Goal: Task Accomplishment & Management: Manage account settings

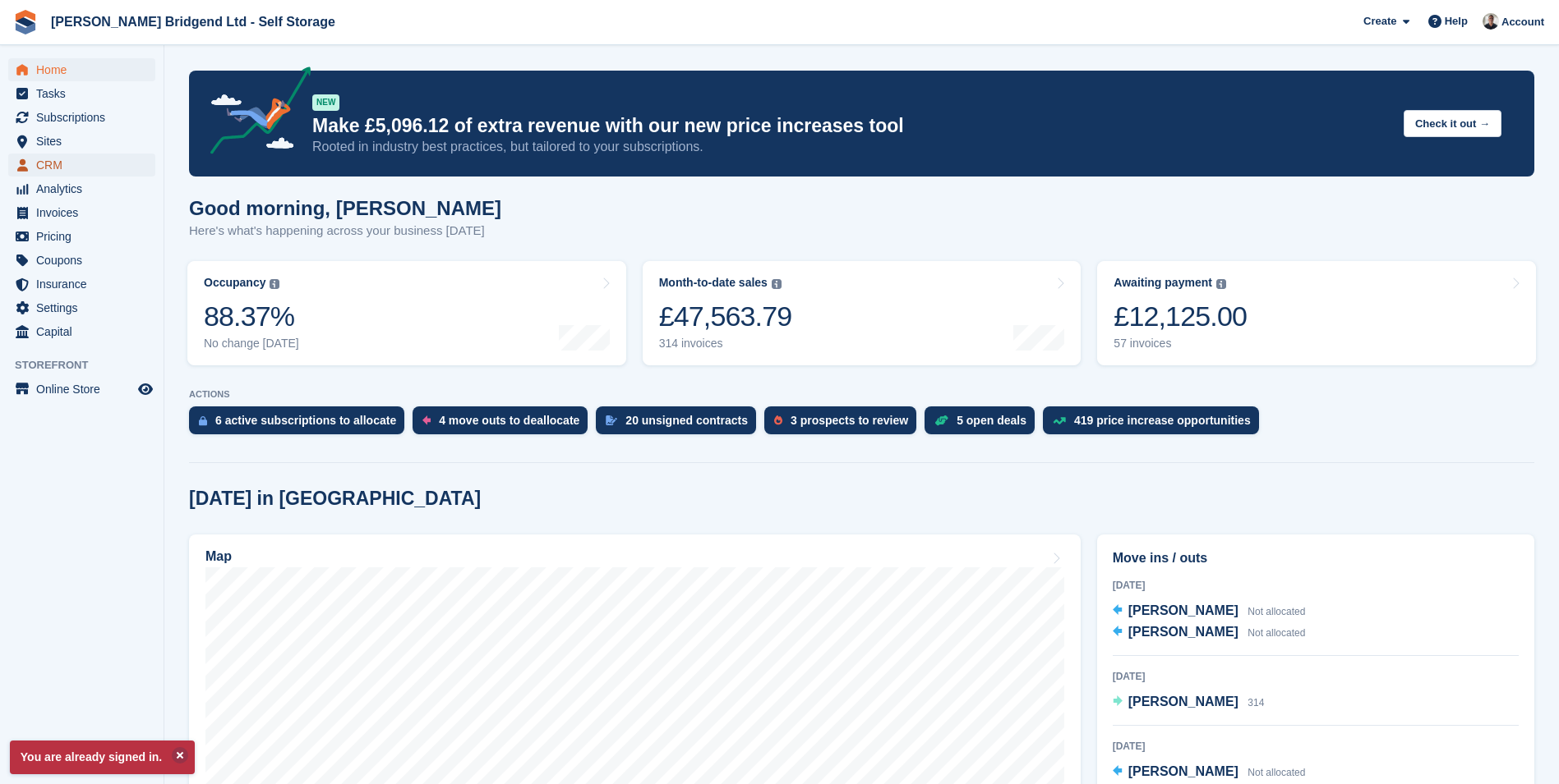
click at [57, 163] on span "CRM" at bounding box center [85, 165] width 99 height 23
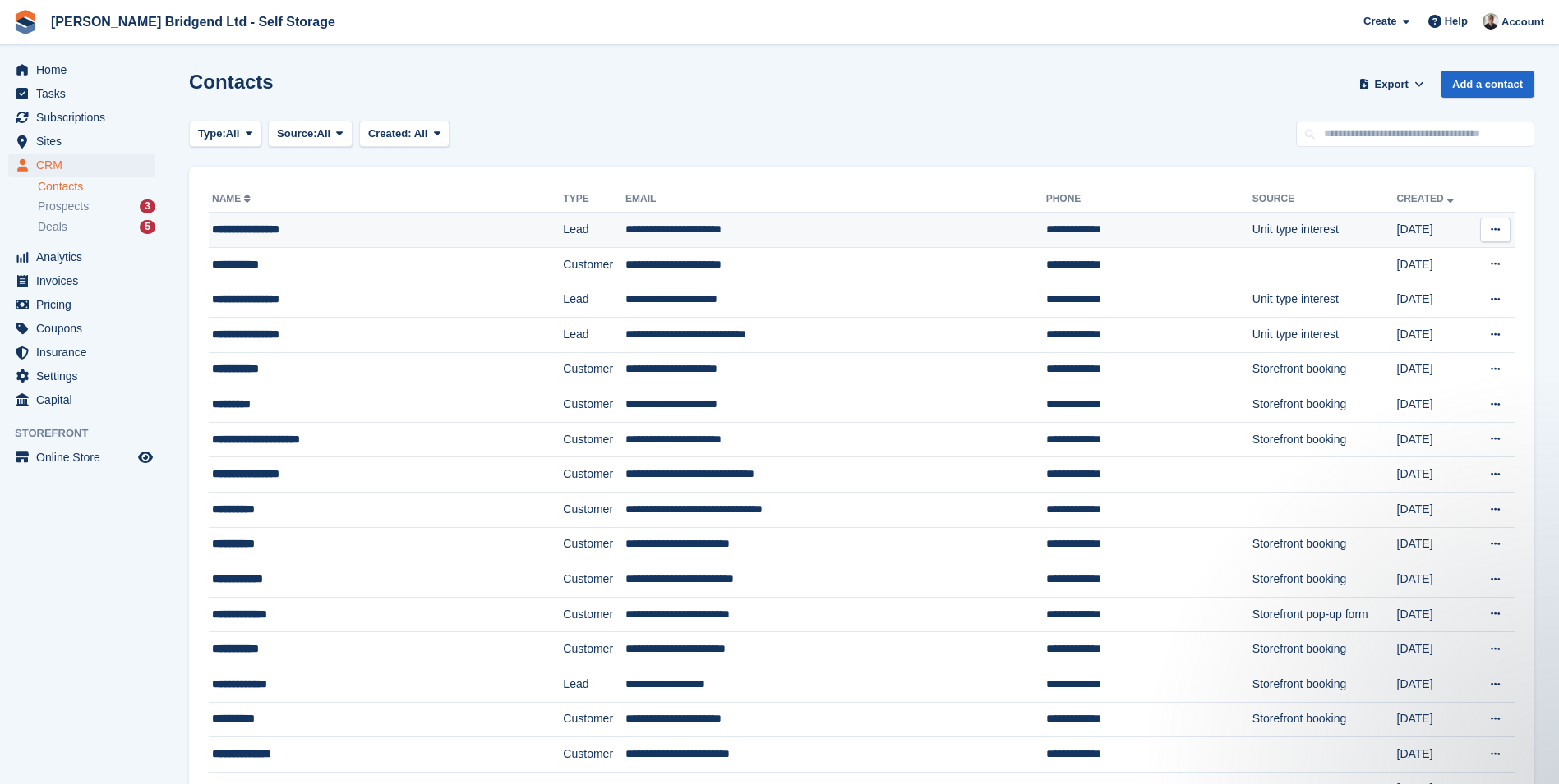
click at [355, 235] on div "**********" at bounding box center [352, 229] width 281 height 17
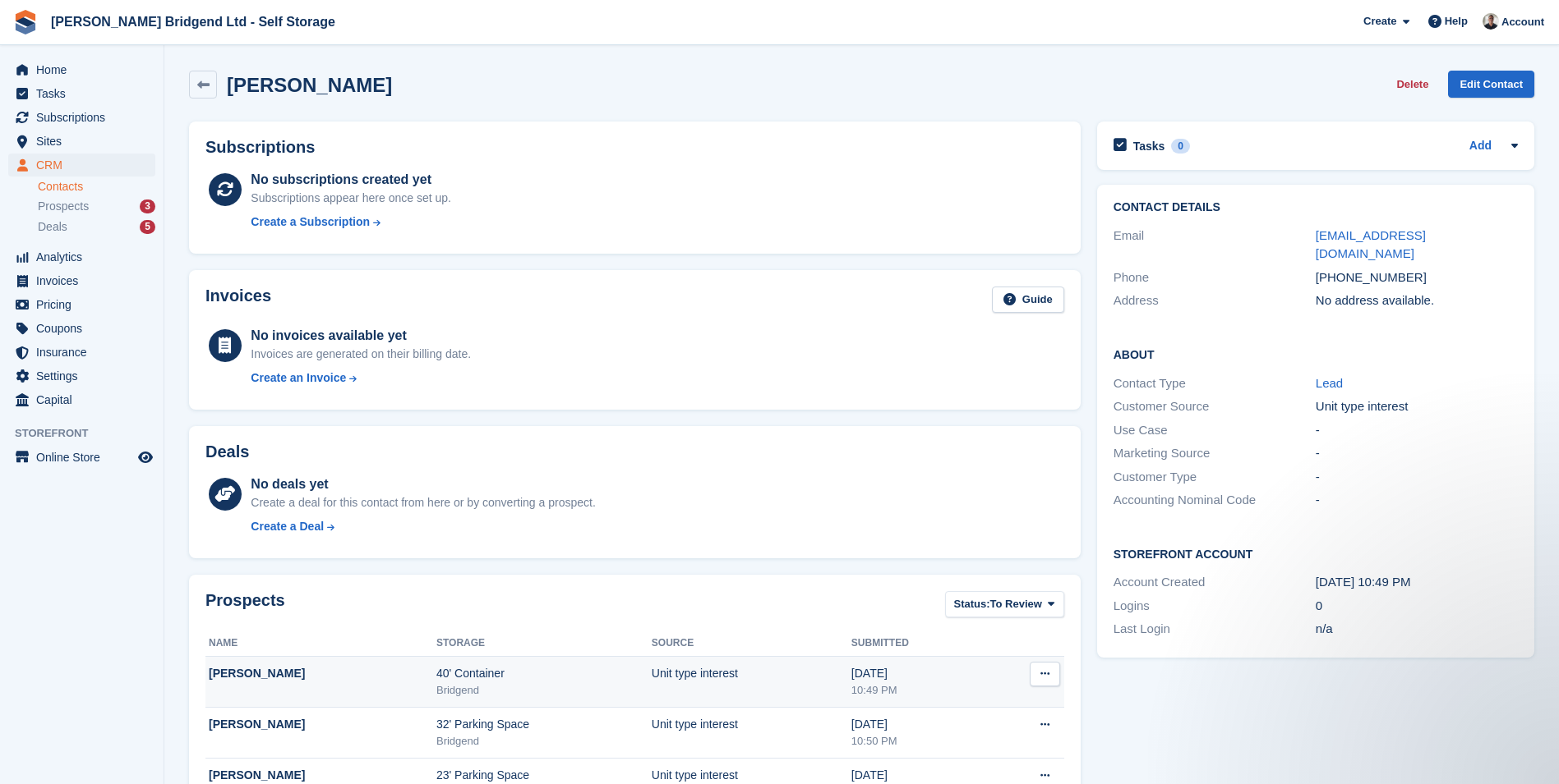
click at [436, 689] on div "Bridgend" at bounding box center [544, 691] width 215 height 16
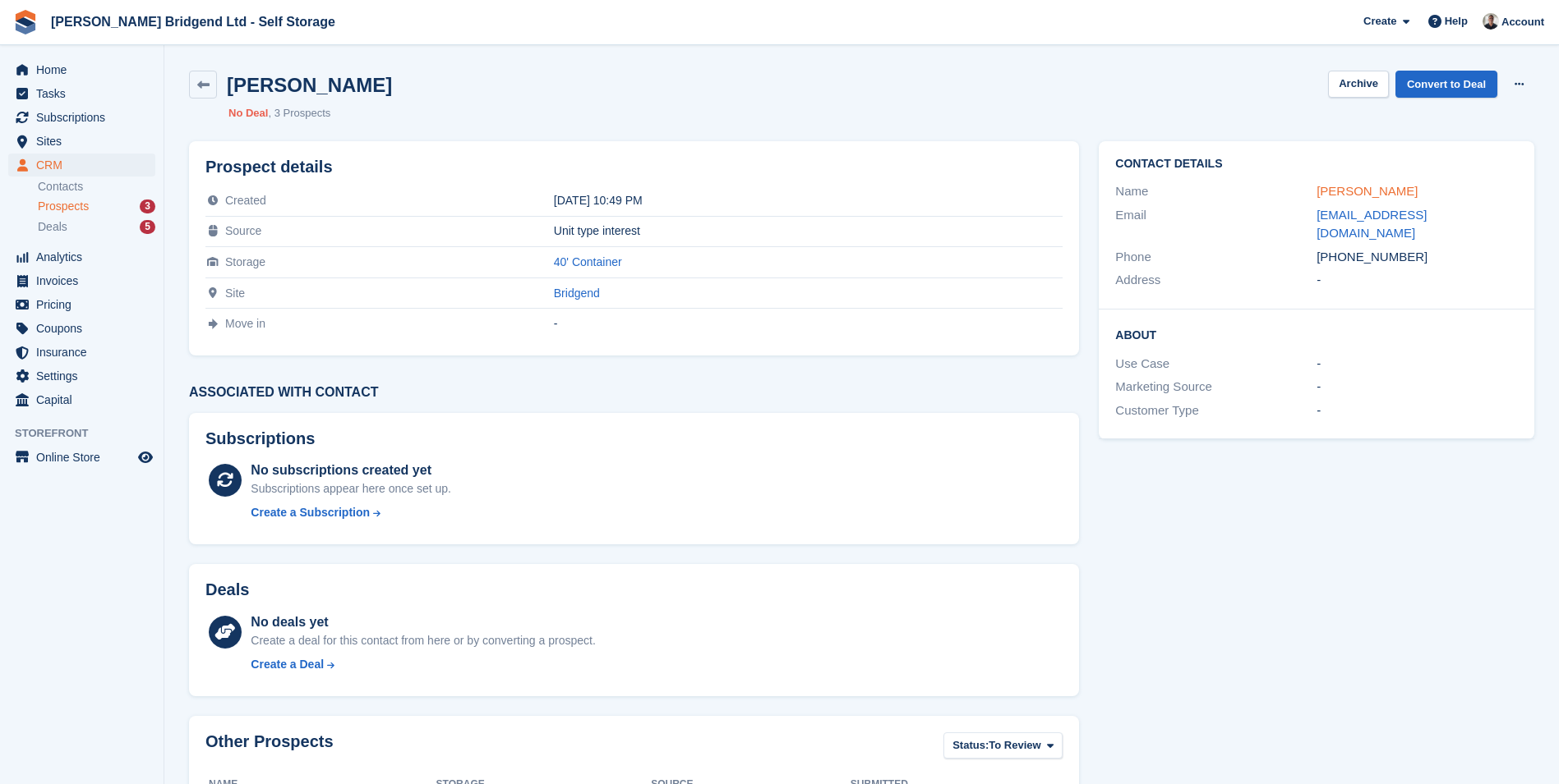
click at [1358, 197] on link "Geraint R Wallis" at bounding box center [1367, 191] width 101 height 14
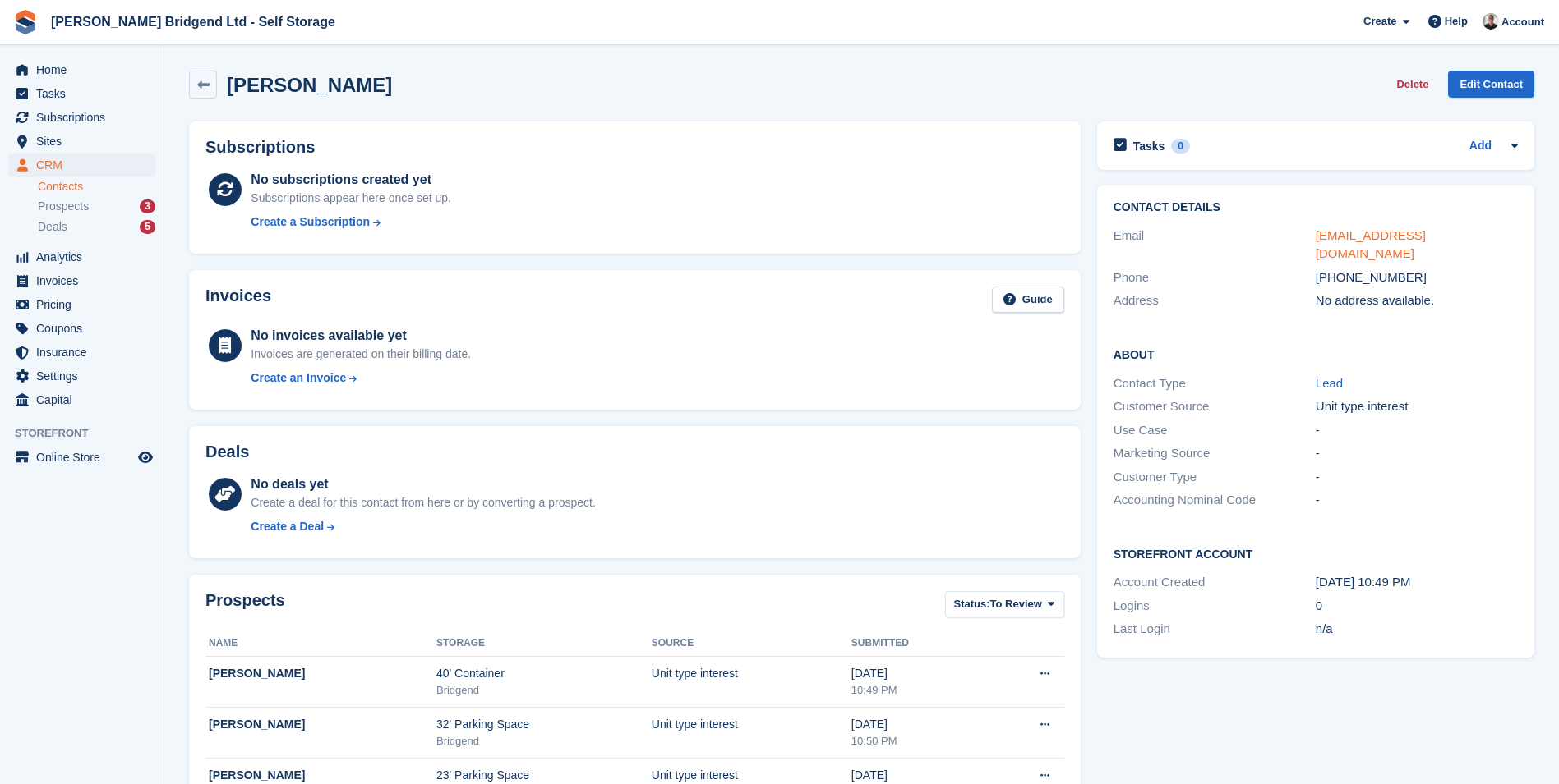
click at [1350, 240] on link "geraintwallis@gmail.com" at bounding box center [1371, 245] width 110 height 33
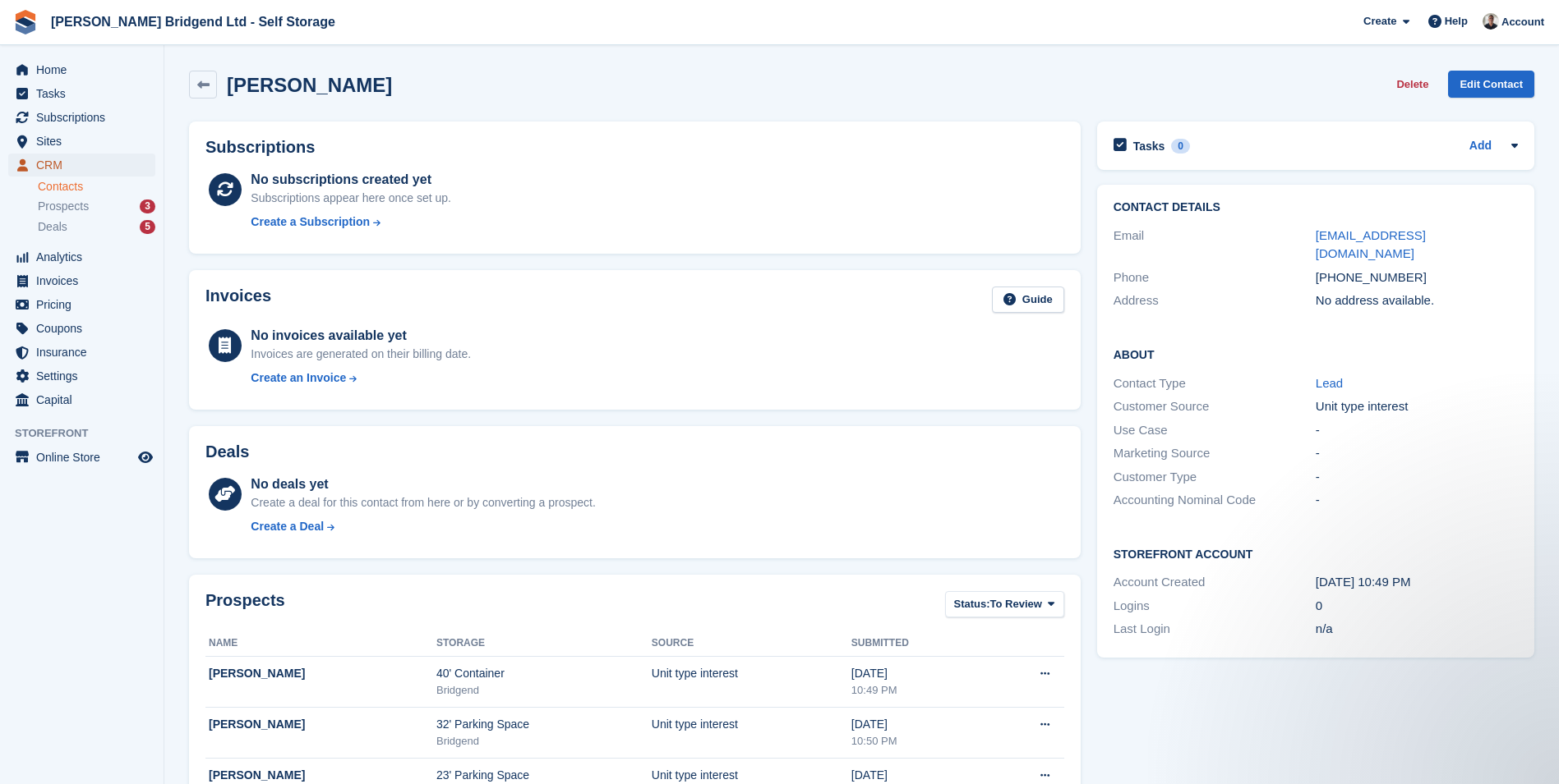
click at [83, 170] on span "CRM" at bounding box center [85, 165] width 99 height 23
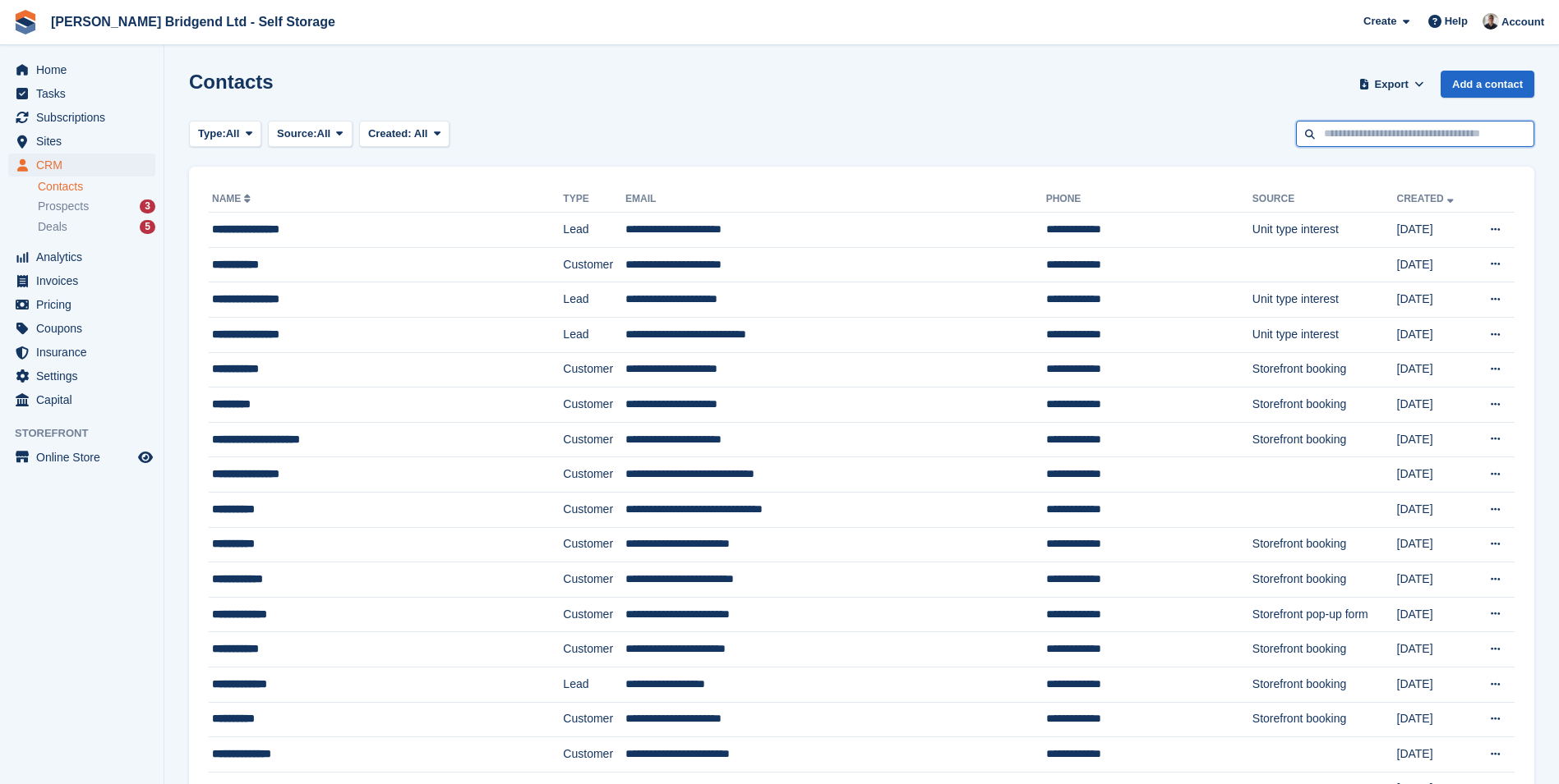
click at [1346, 137] on input "text" at bounding box center [1414, 135] width 238 height 27
type input "*"
type input "********"
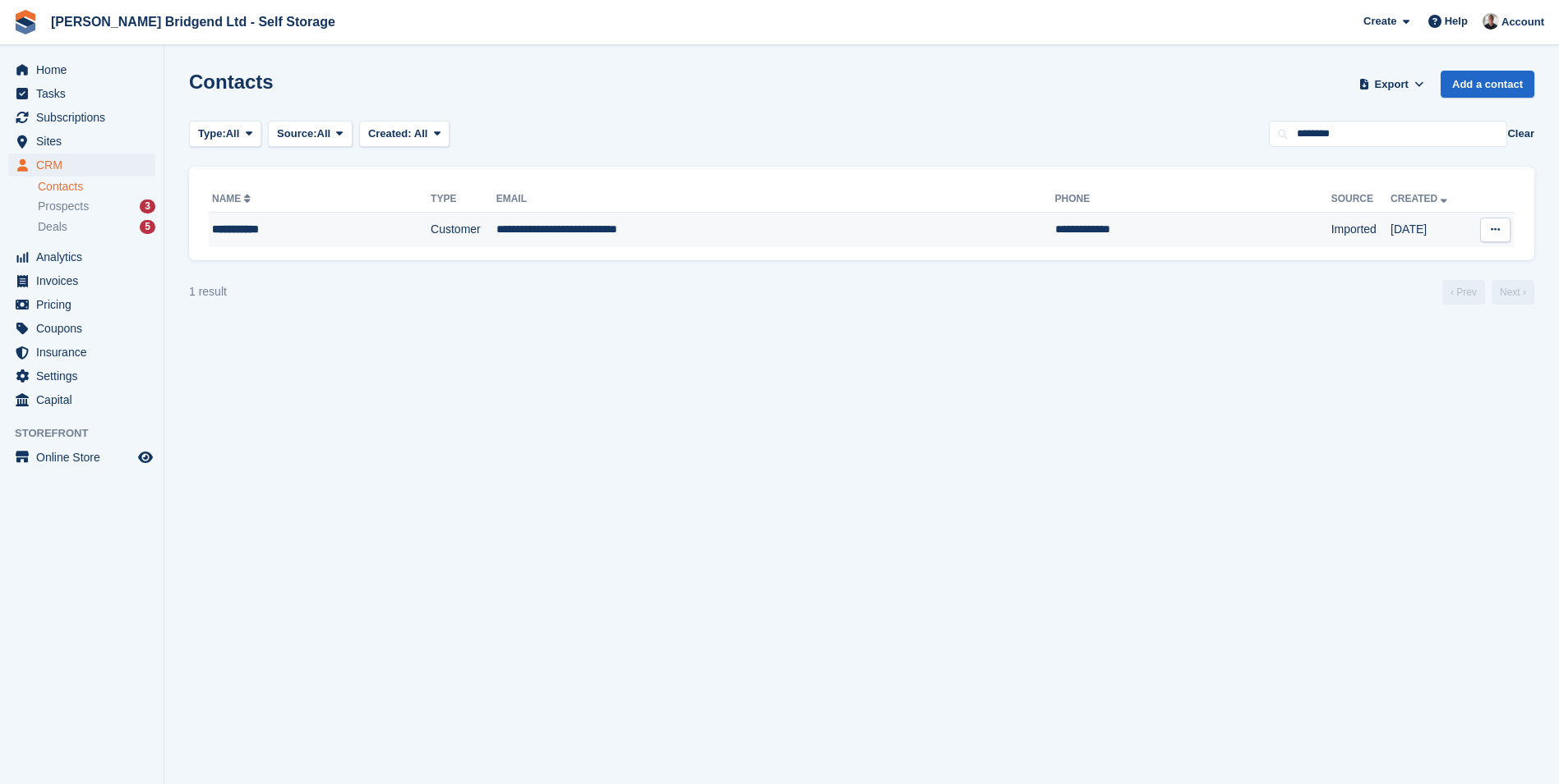
click at [374, 221] on div "**********" at bounding box center [294, 229] width 166 height 17
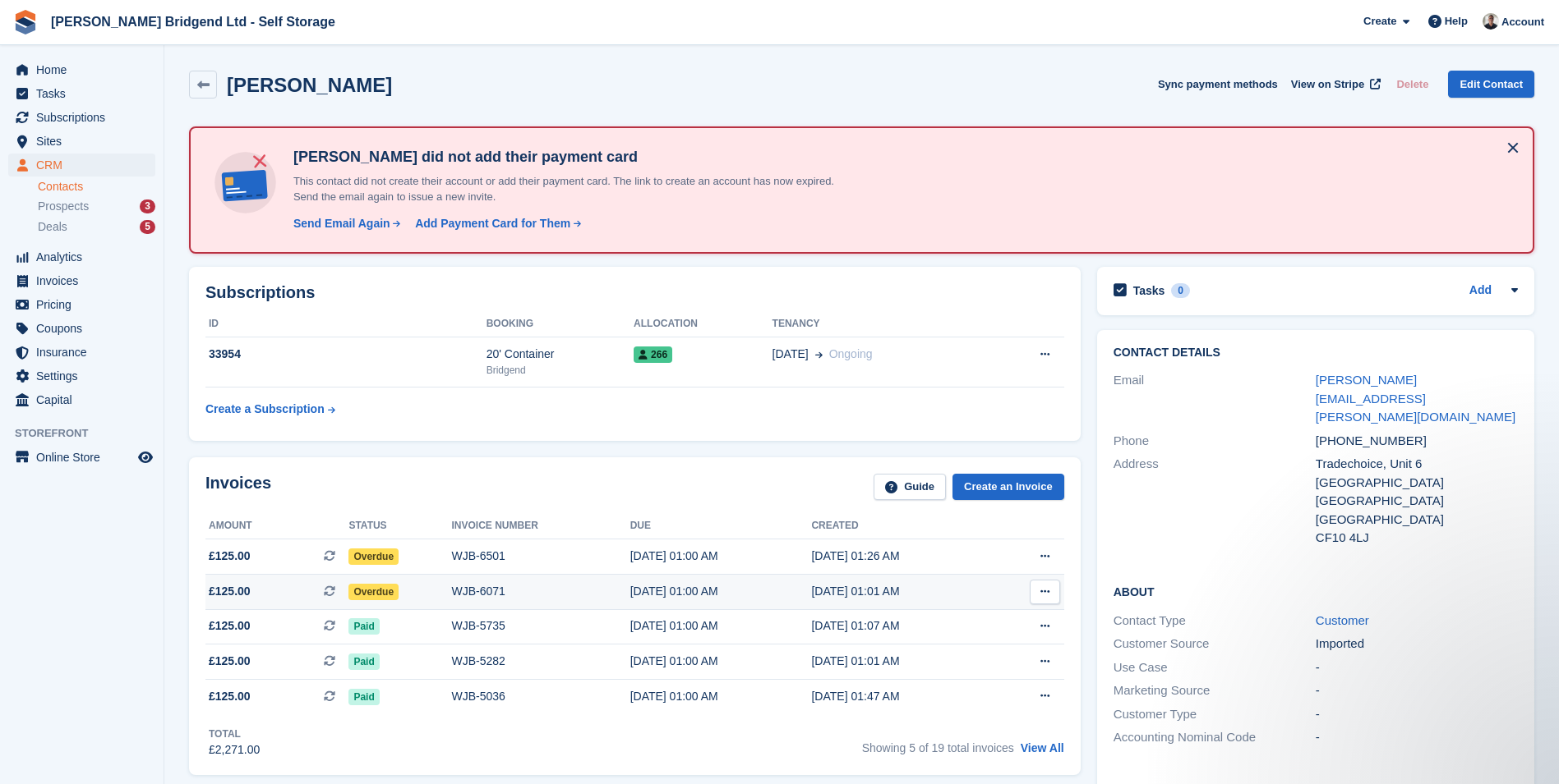
click at [478, 594] on div "WJB-6071" at bounding box center [541, 591] width 179 height 17
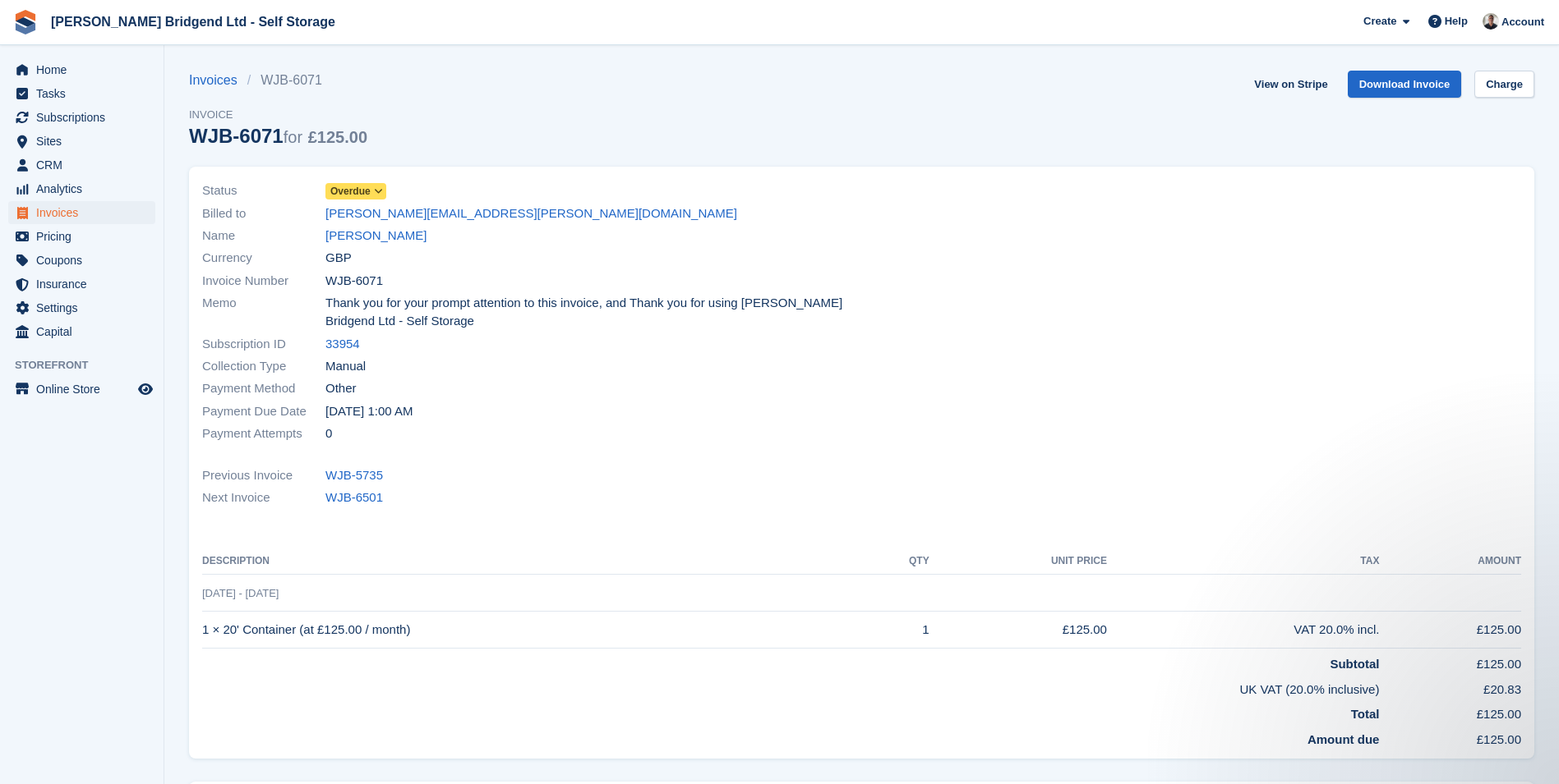
click at [366, 194] on span "Overdue" at bounding box center [350, 191] width 40 height 14
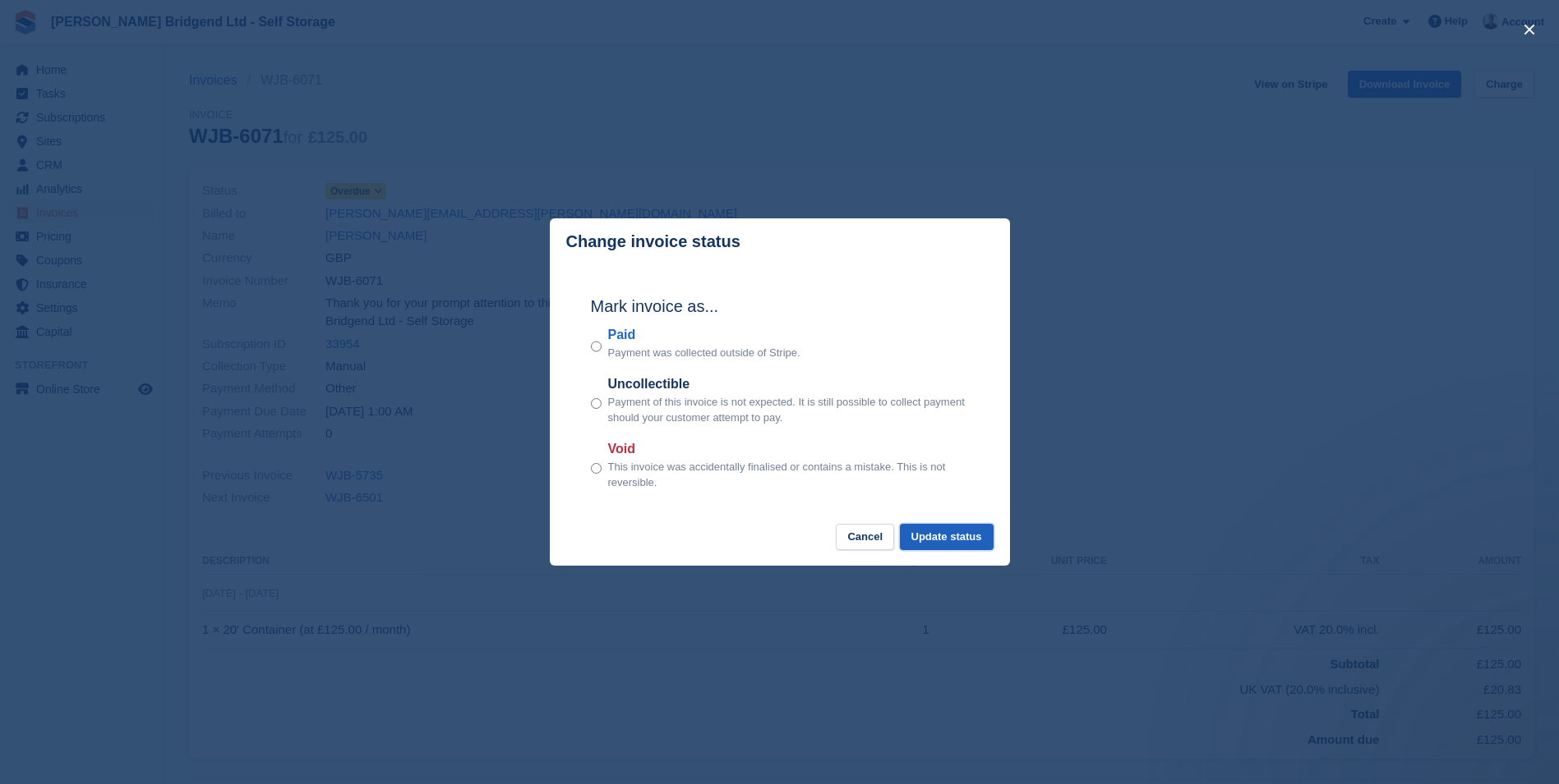
click at [932, 539] on button "Update status" at bounding box center [946, 537] width 93 height 27
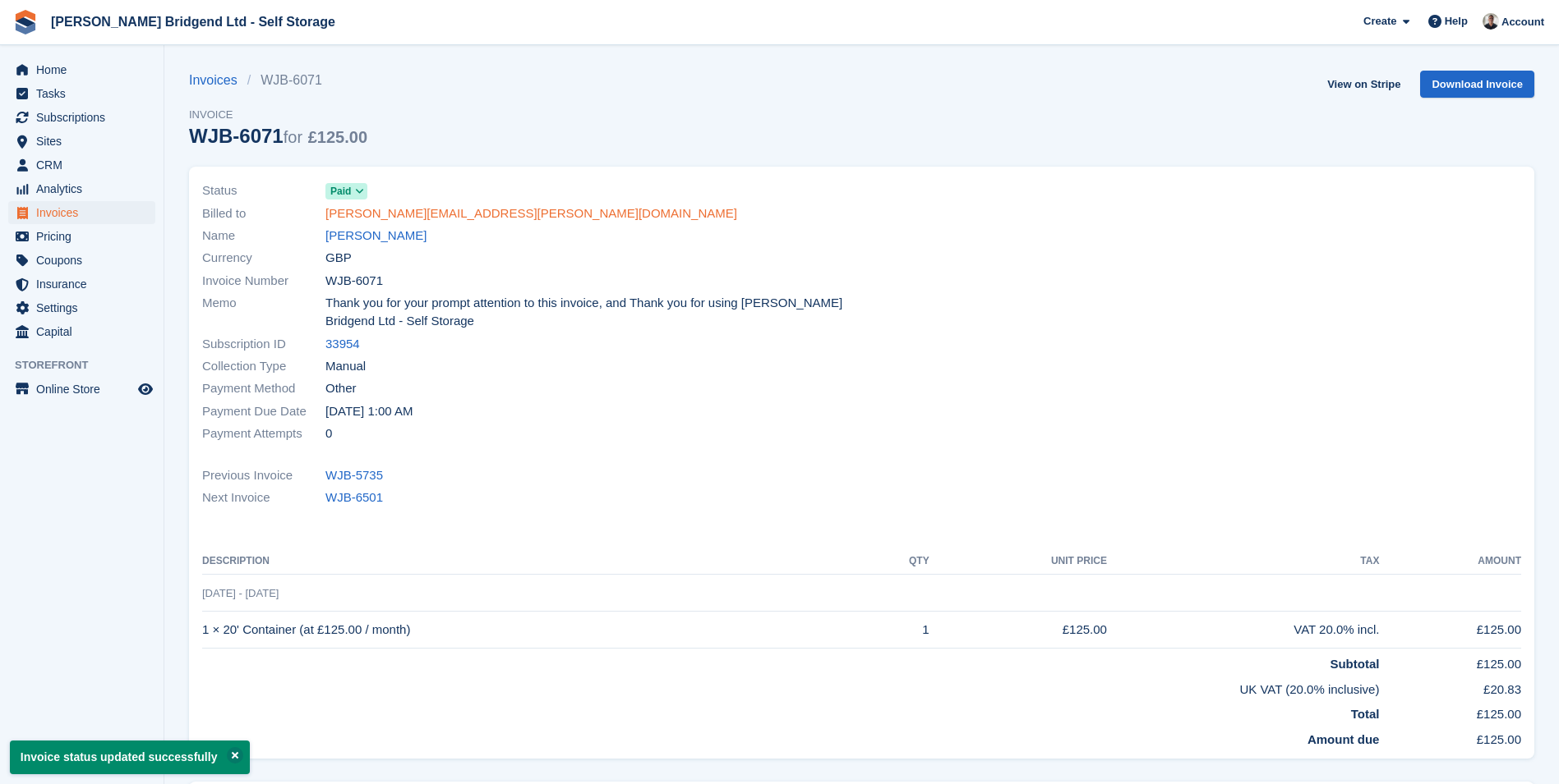
click at [450, 221] on link "stacey.thomas@tradechoice.com" at bounding box center [531, 213] width 412 height 19
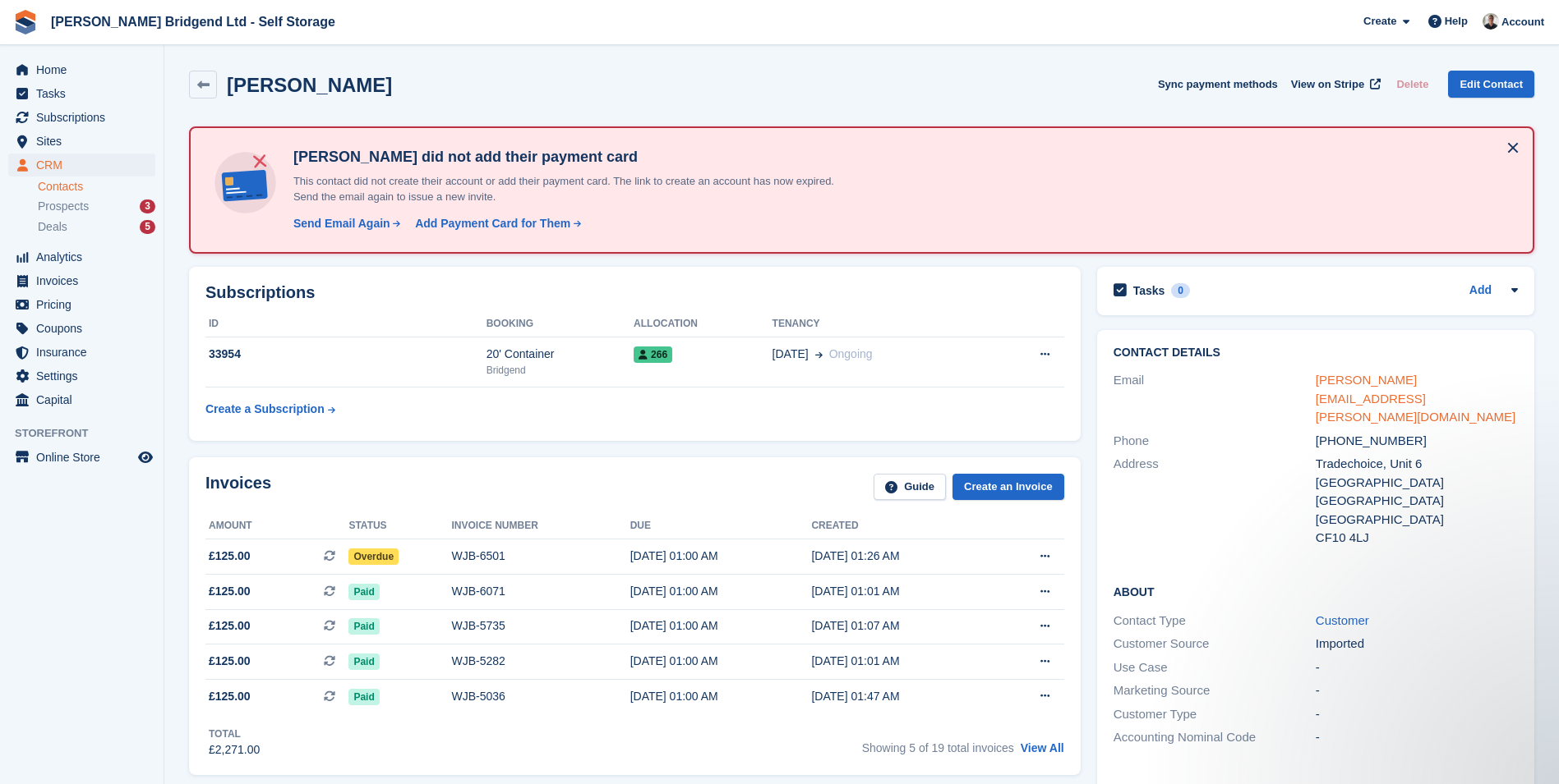
click at [1408, 388] on link "stacey.thomas@tradechoice.com" at bounding box center [1415, 398] width 199 height 51
click at [608, 588] on div "WJB-6071" at bounding box center [541, 591] width 179 height 17
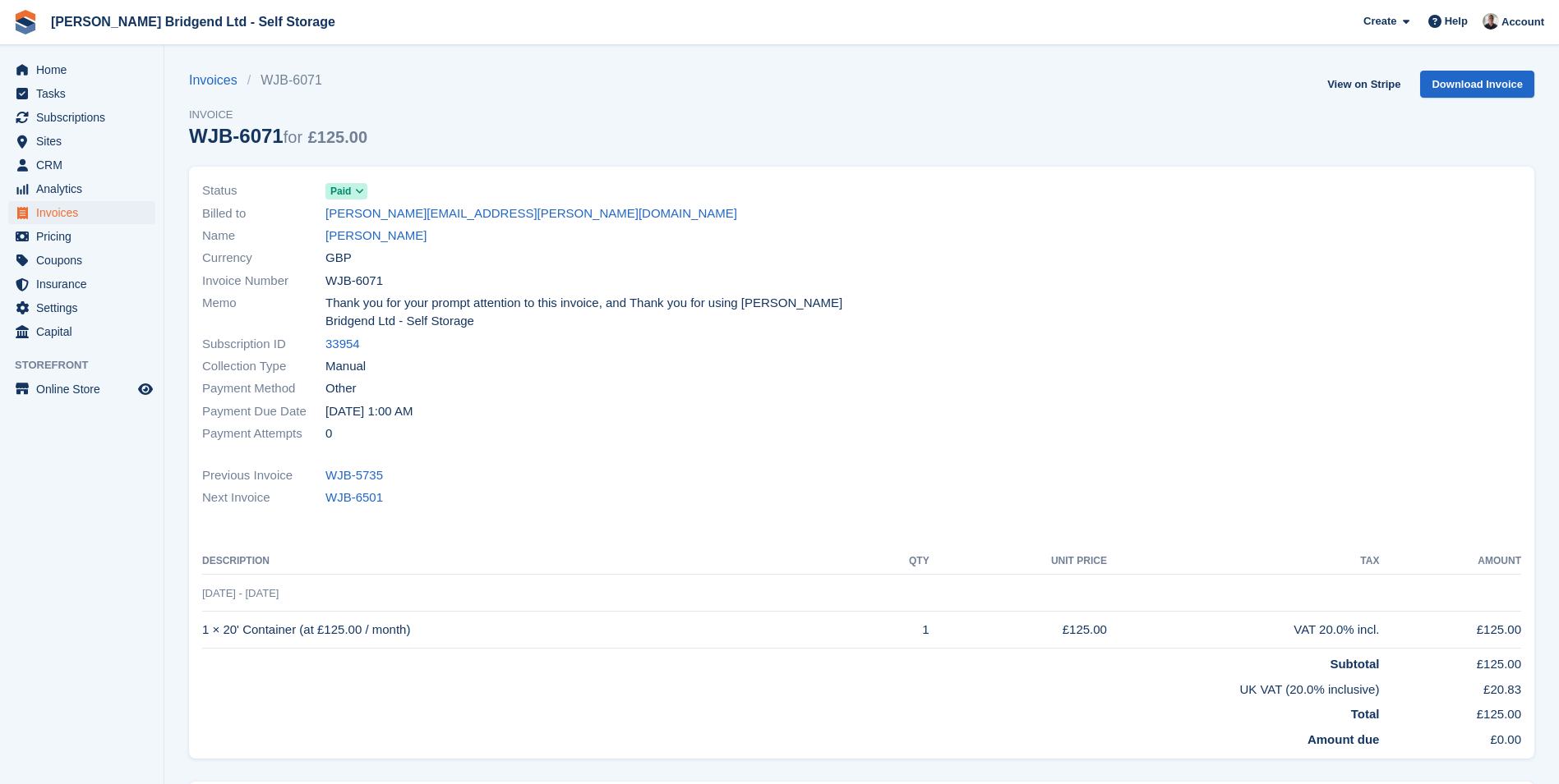
click at [346, 197] on span "Paid" at bounding box center [340, 191] width 21 height 14
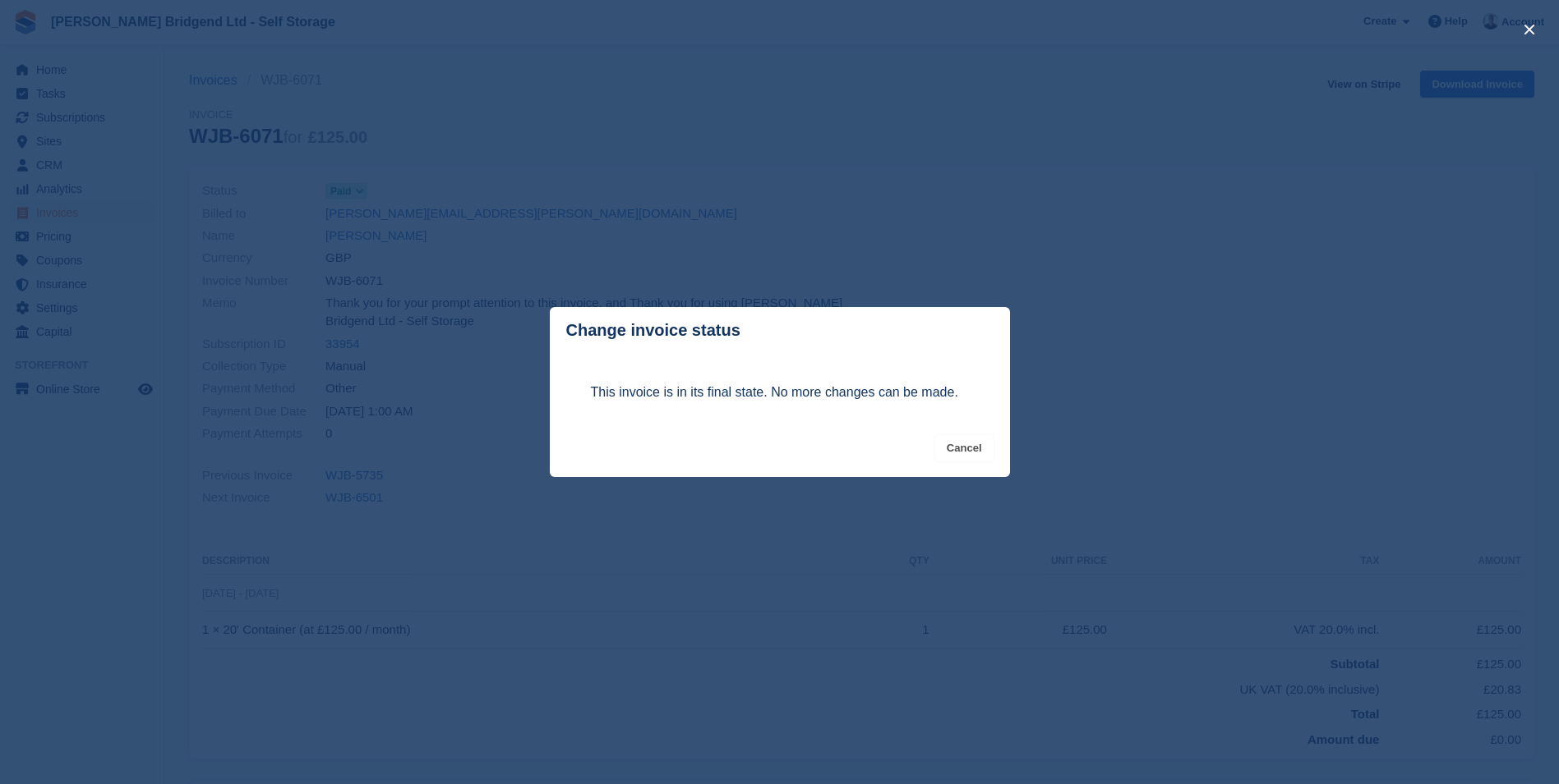
click at [951, 452] on button "Cancel" at bounding box center [964, 449] width 58 height 27
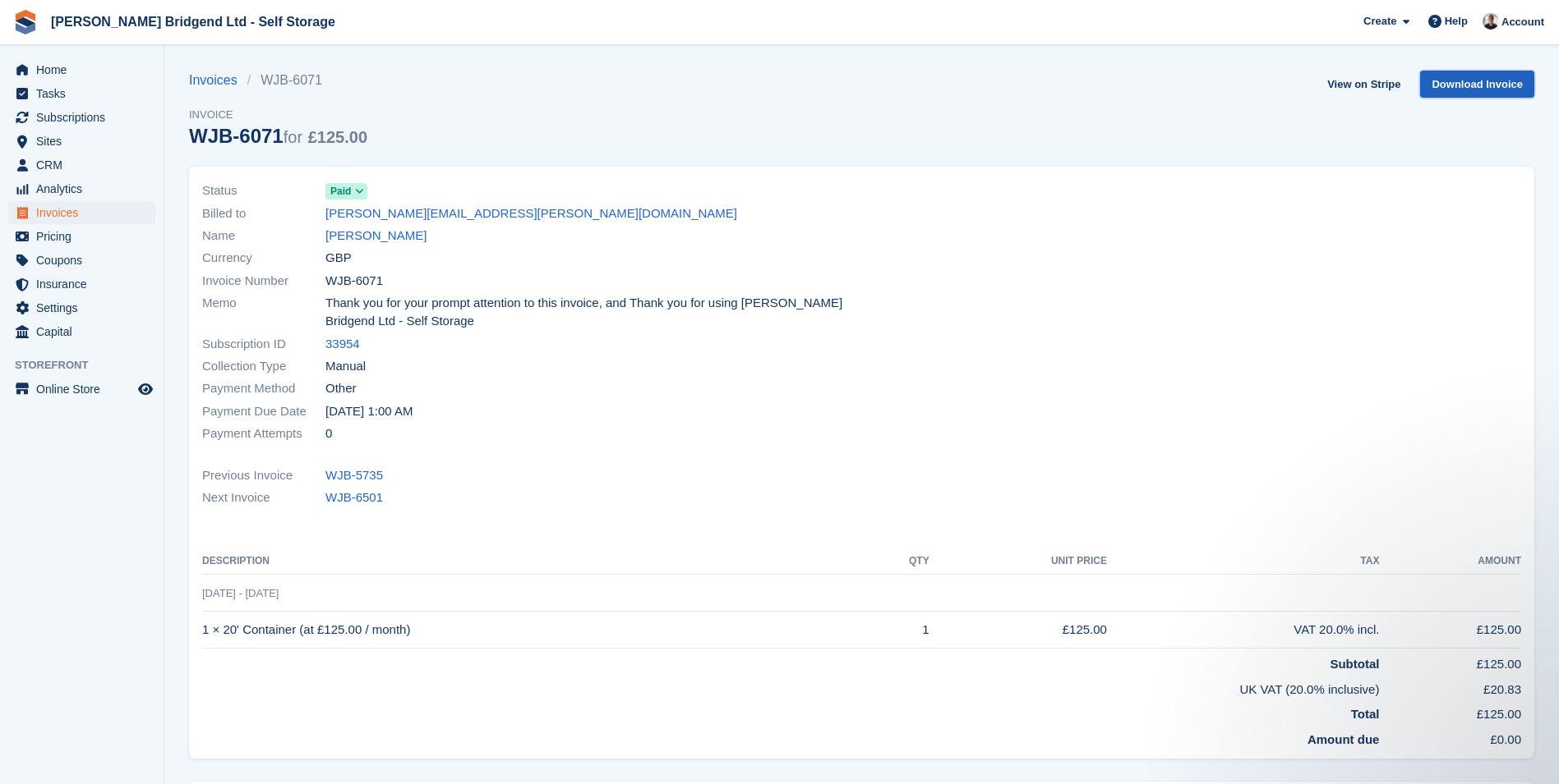
click at [1486, 87] on link "Download Invoice" at bounding box center [1476, 84] width 114 height 27
click at [63, 73] on span "Home" at bounding box center [85, 70] width 99 height 23
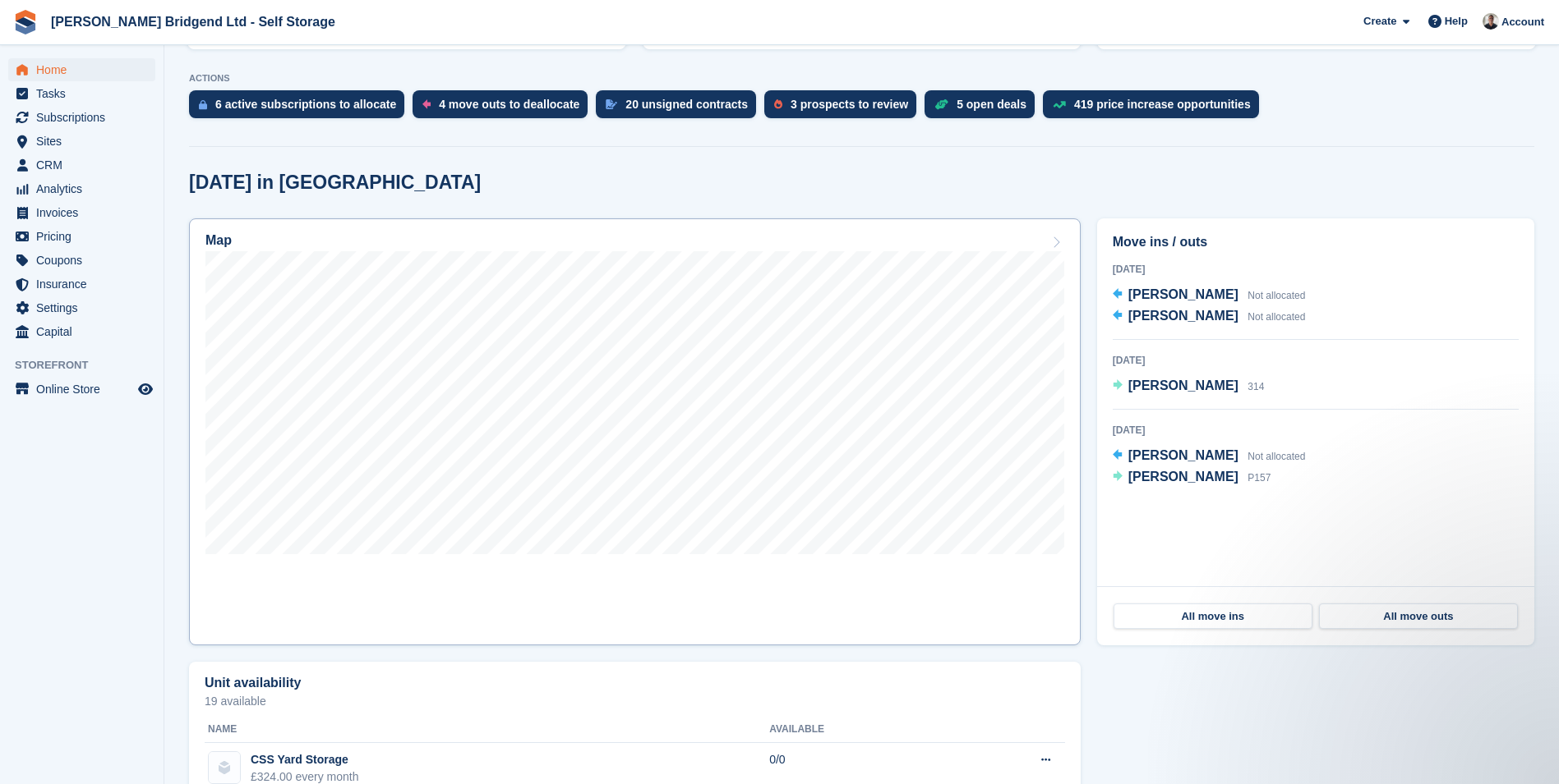
scroll to position [328, 0]
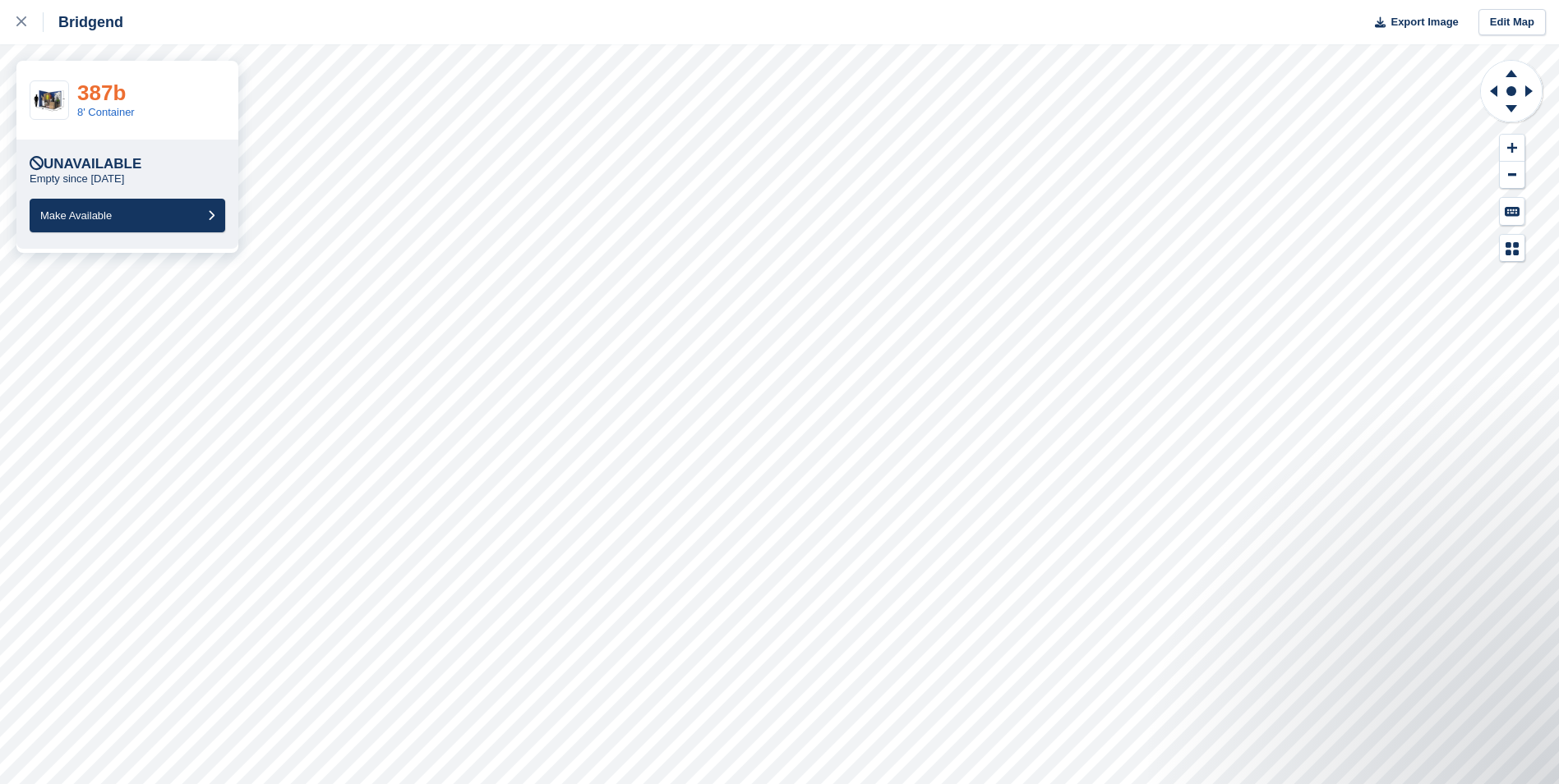
click at [112, 94] on link "387b" at bounding box center [101, 92] width 48 height 24
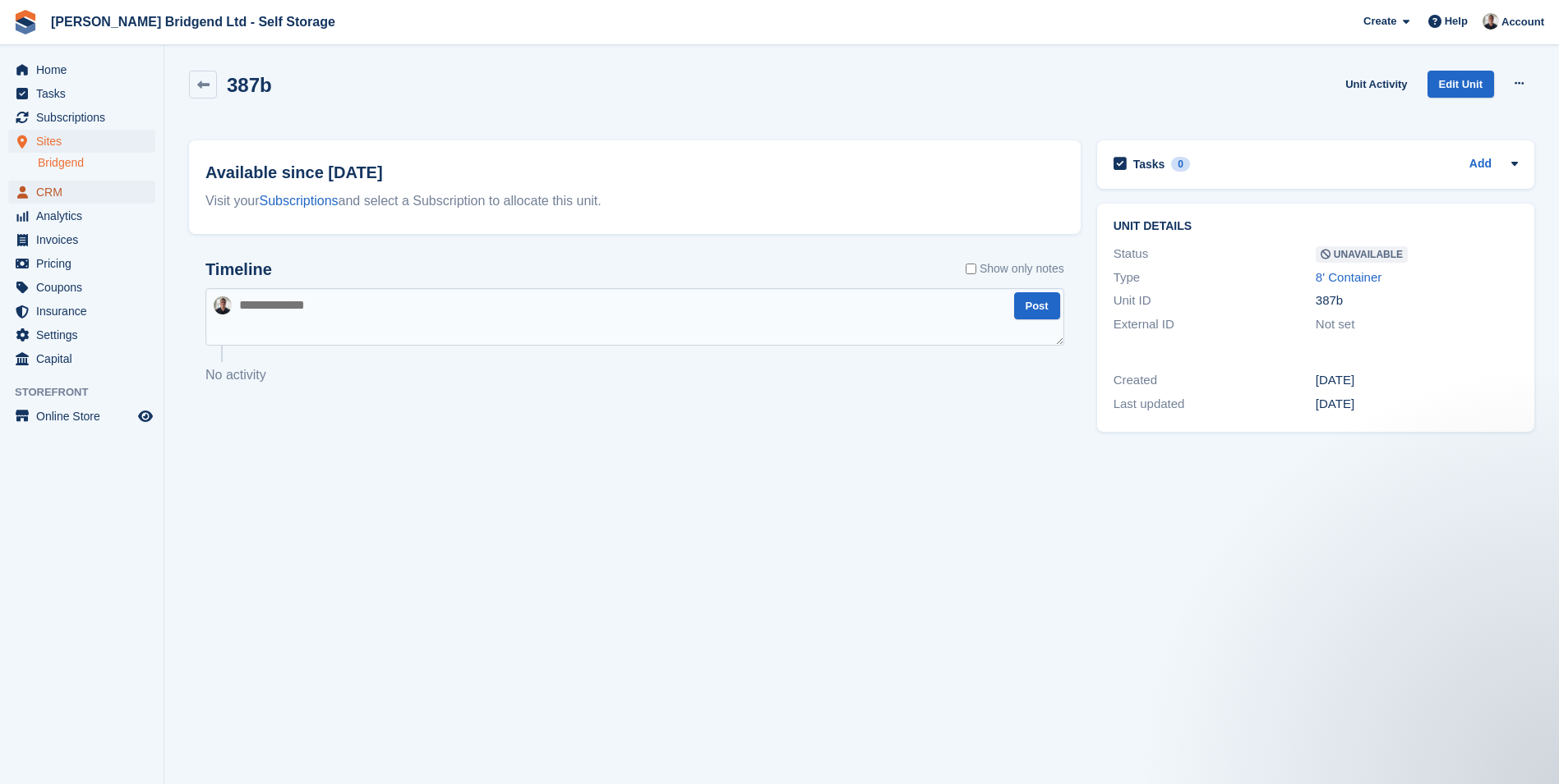
click at [116, 188] on span "CRM" at bounding box center [85, 192] width 99 height 23
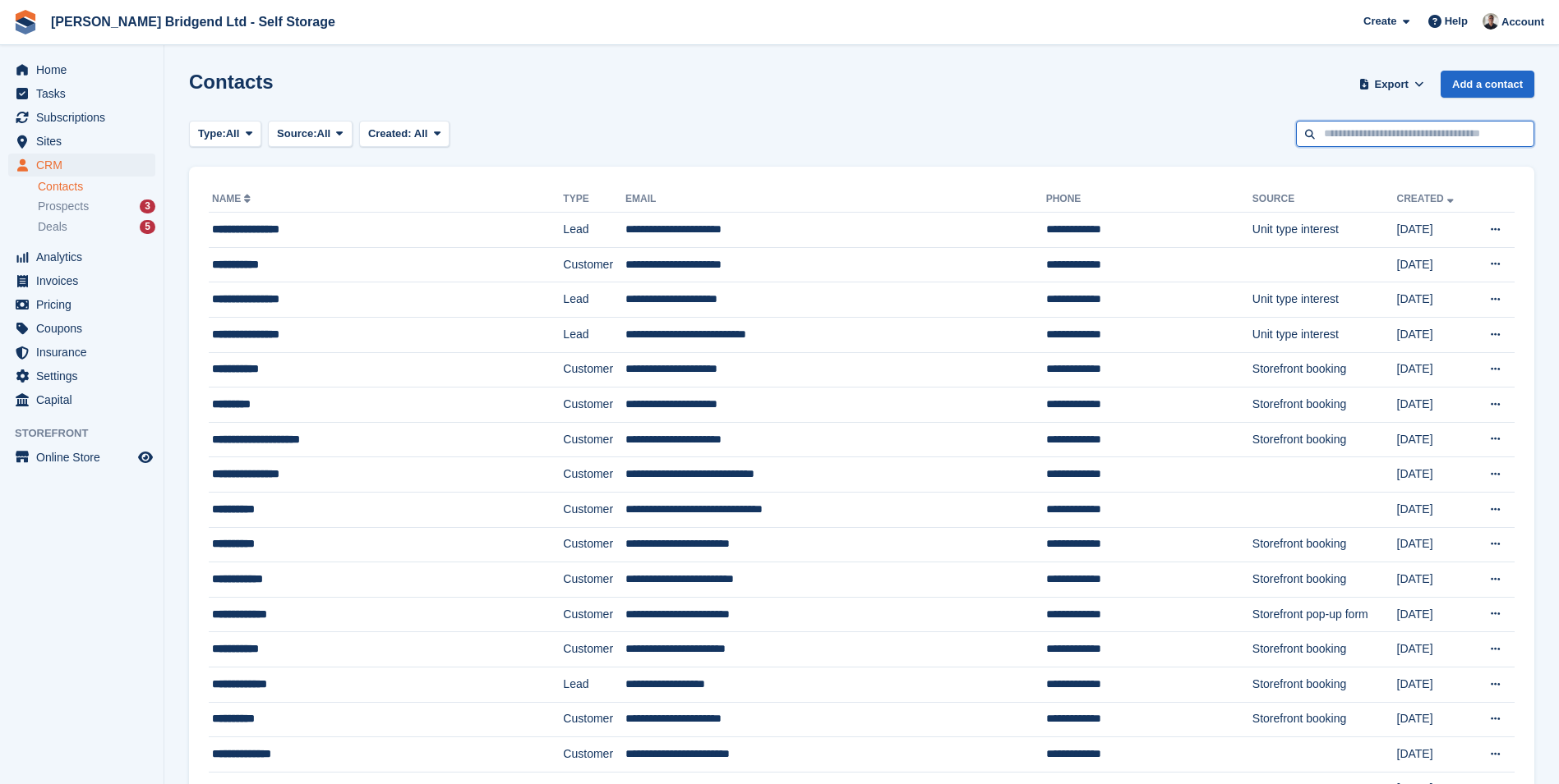
click at [1330, 133] on input "text" at bounding box center [1414, 135] width 238 height 27
type input "***"
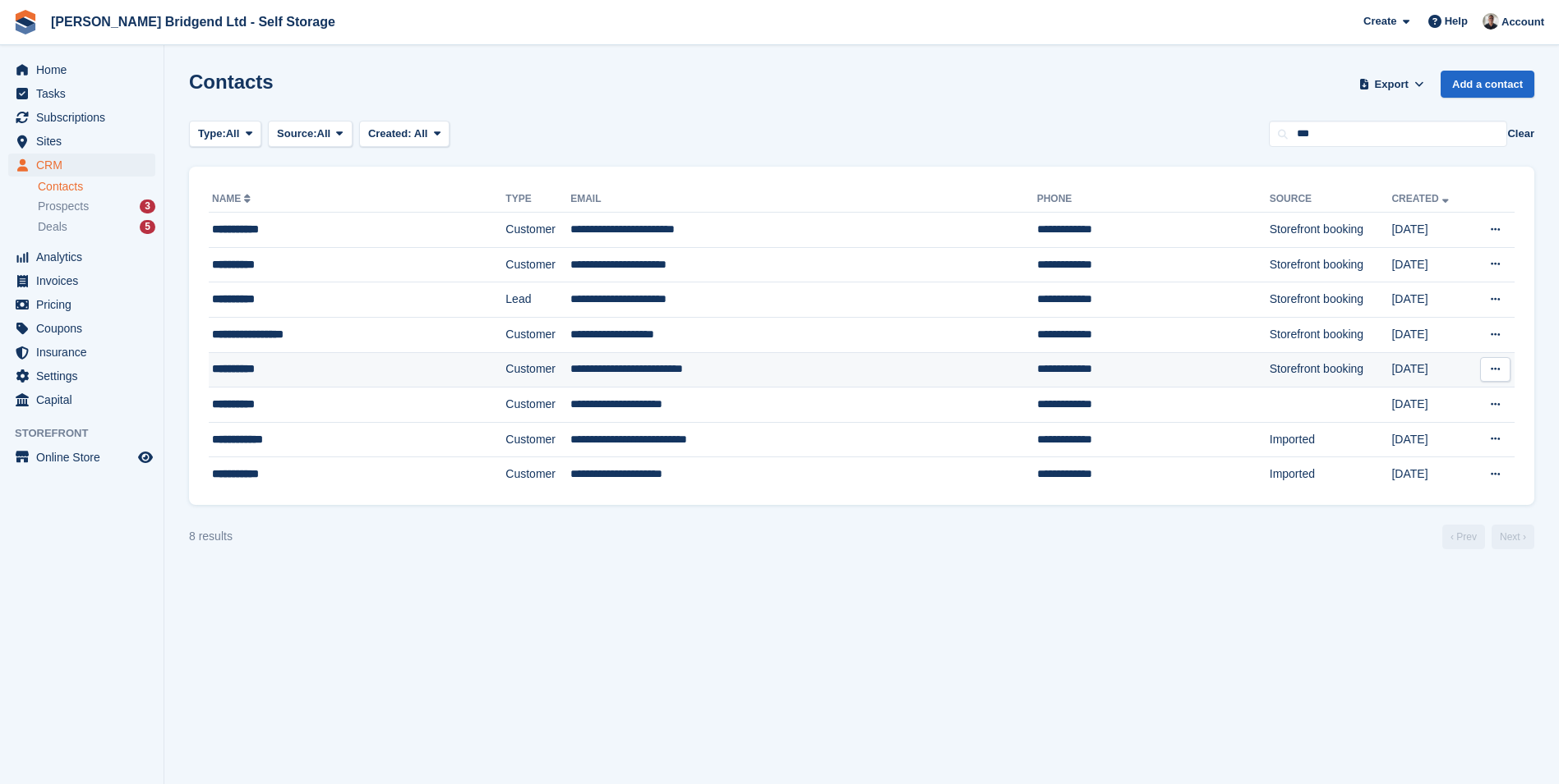
click at [334, 379] on td "**********" at bounding box center [357, 370] width 296 height 35
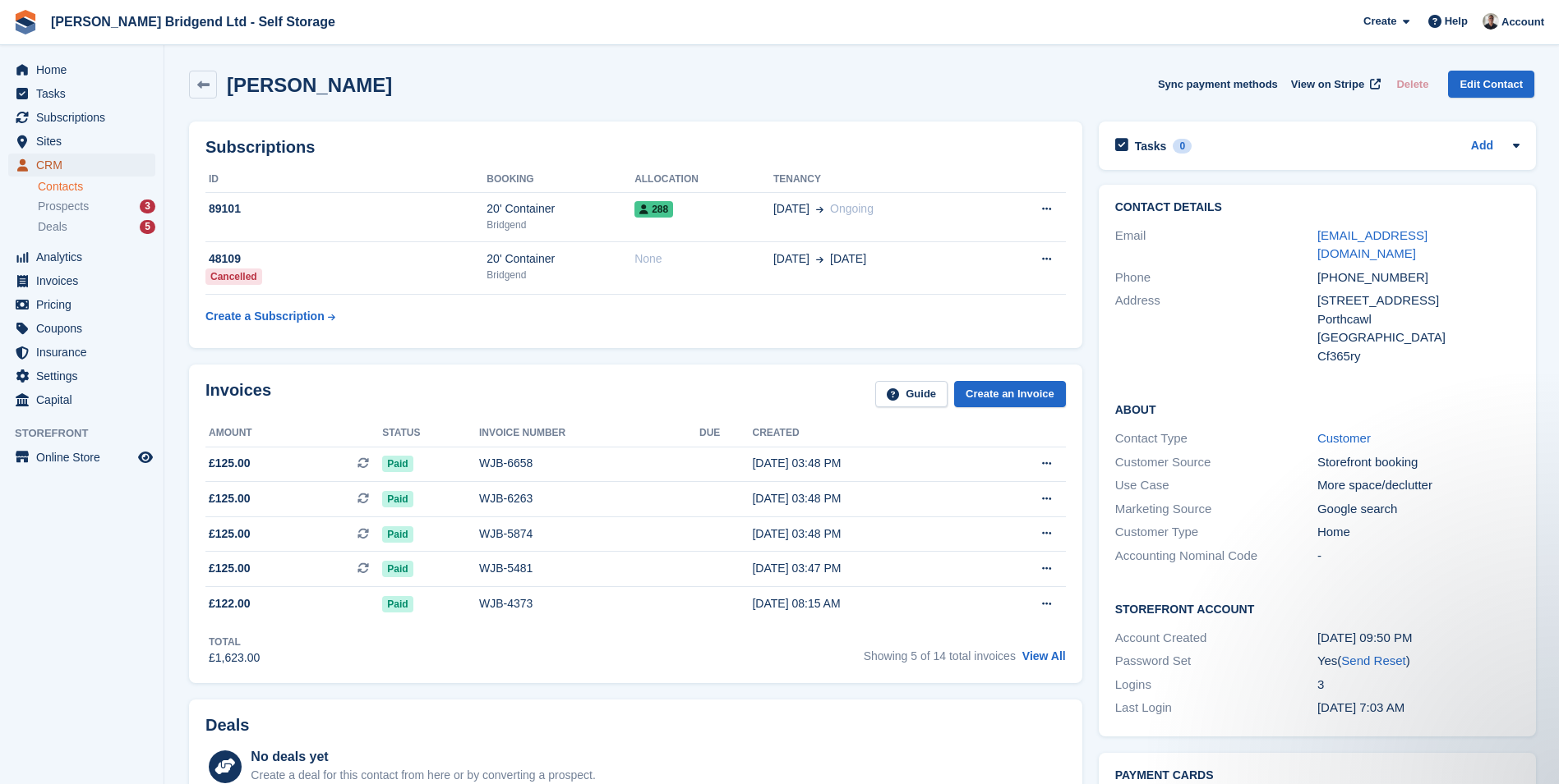
click at [68, 167] on span "CRM" at bounding box center [85, 165] width 99 height 23
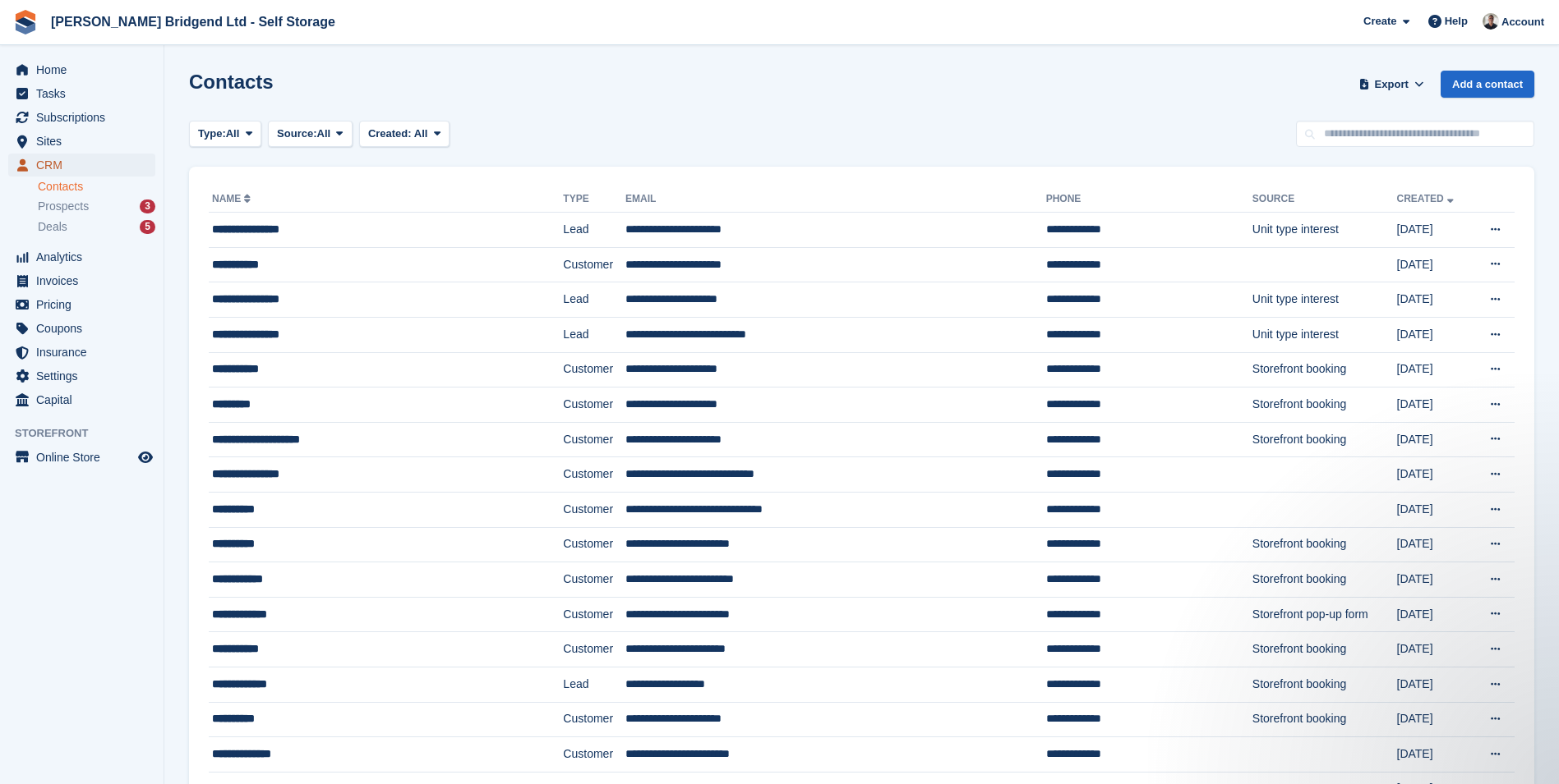
click at [69, 156] on span "CRM" at bounding box center [85, 165] width 99 height 23
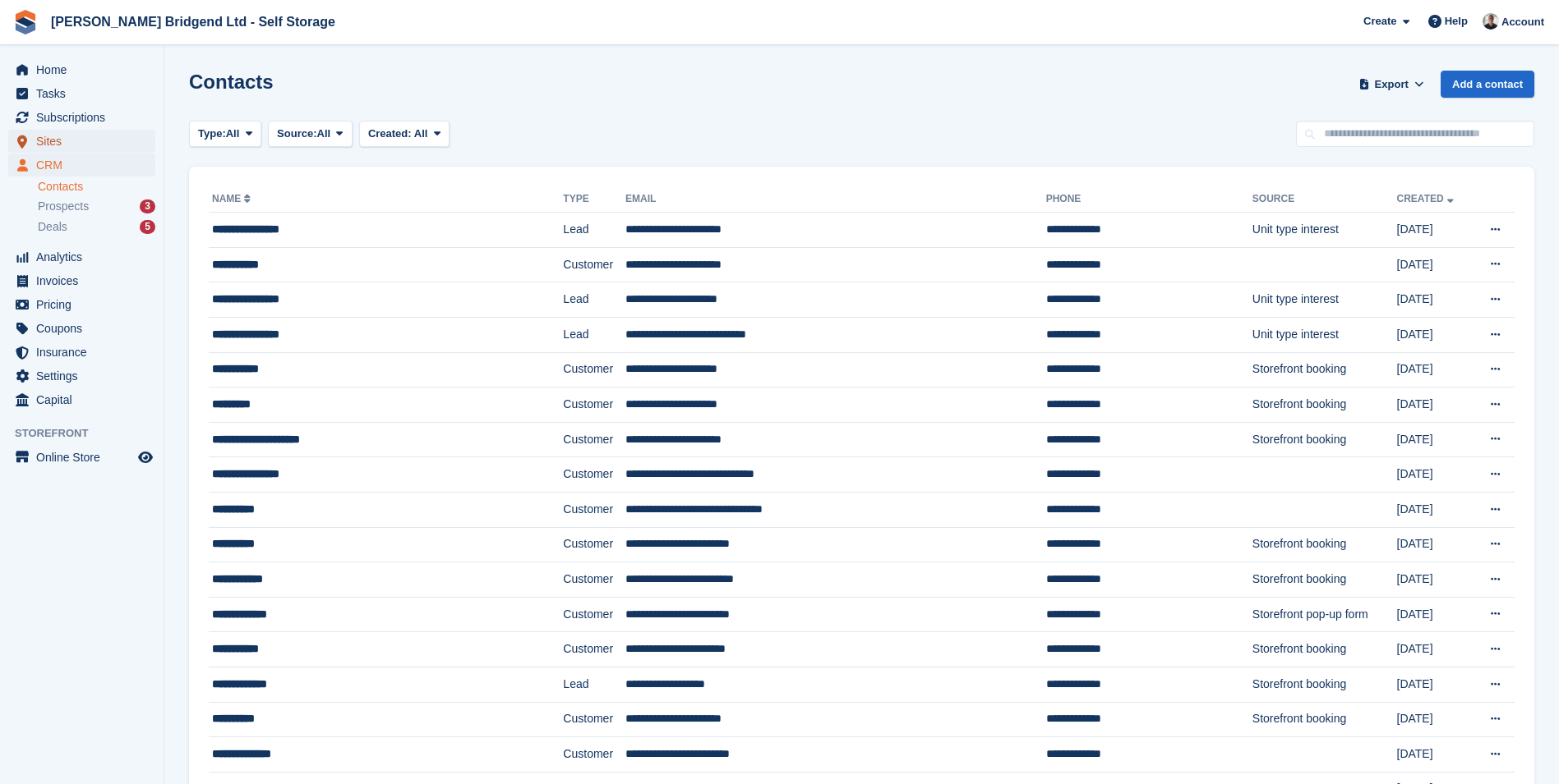
click at [85, 146] on span "Sites" at bounding box center [85, 142] width 99 height 23
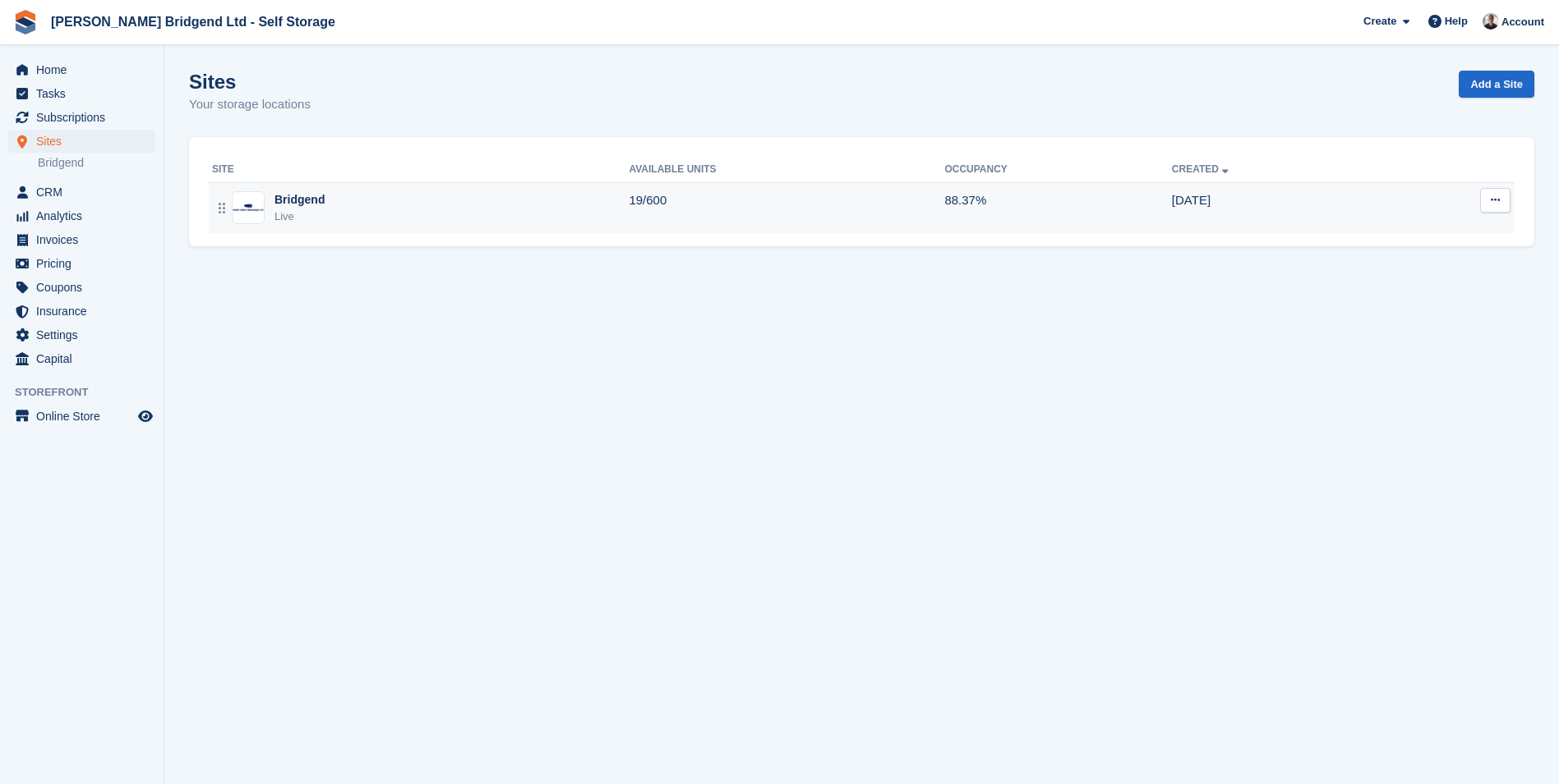
click at [858, 197] on td "19/600" at bounding box center [786, 207] width 316 height 51
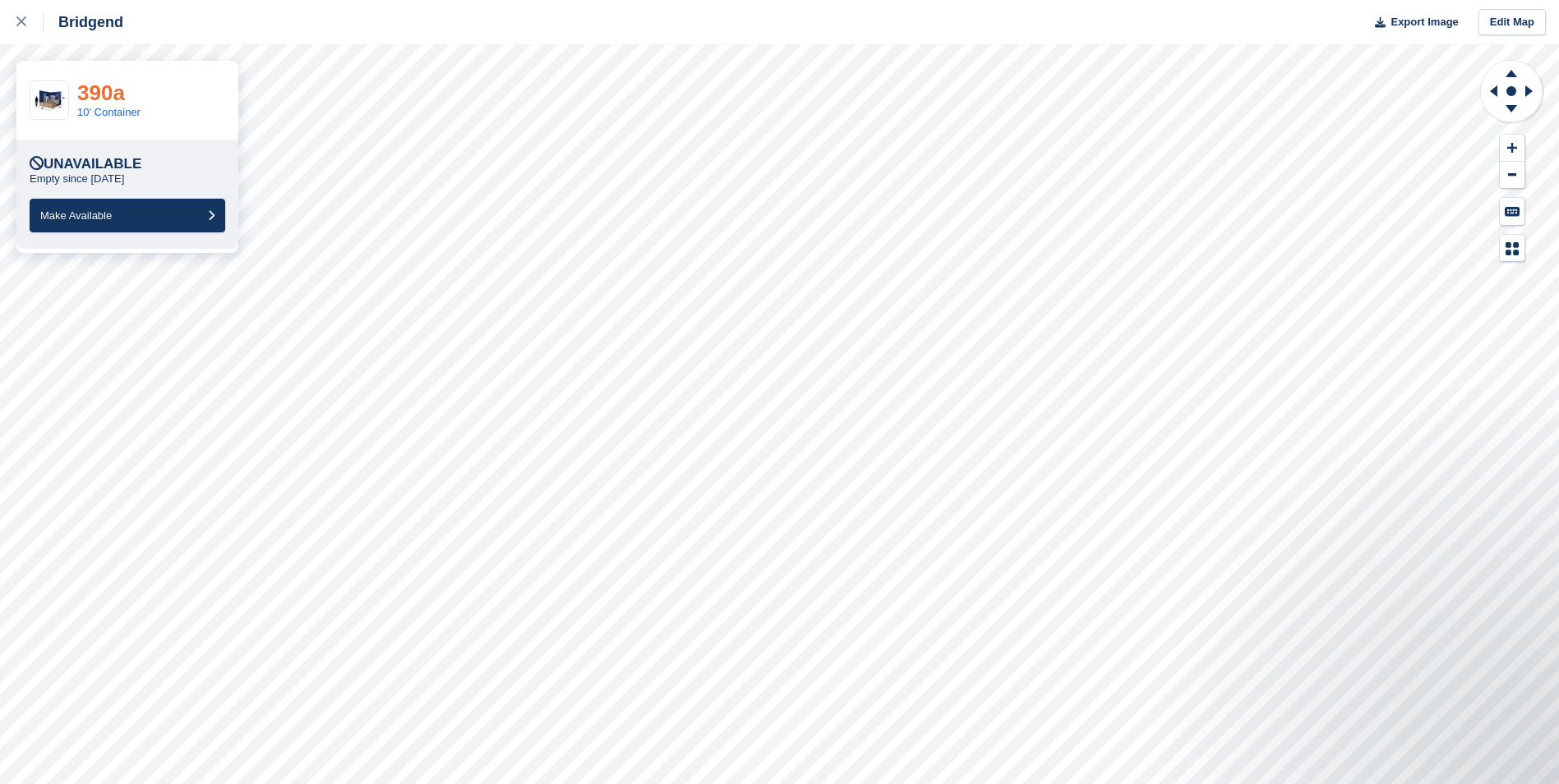
click at [104, 85] on link "390a" at bounding box center [101, 92] width 48 height 24
click at [94, 86] on link "387b" at bounding box center [101, 92] width 48 height 24
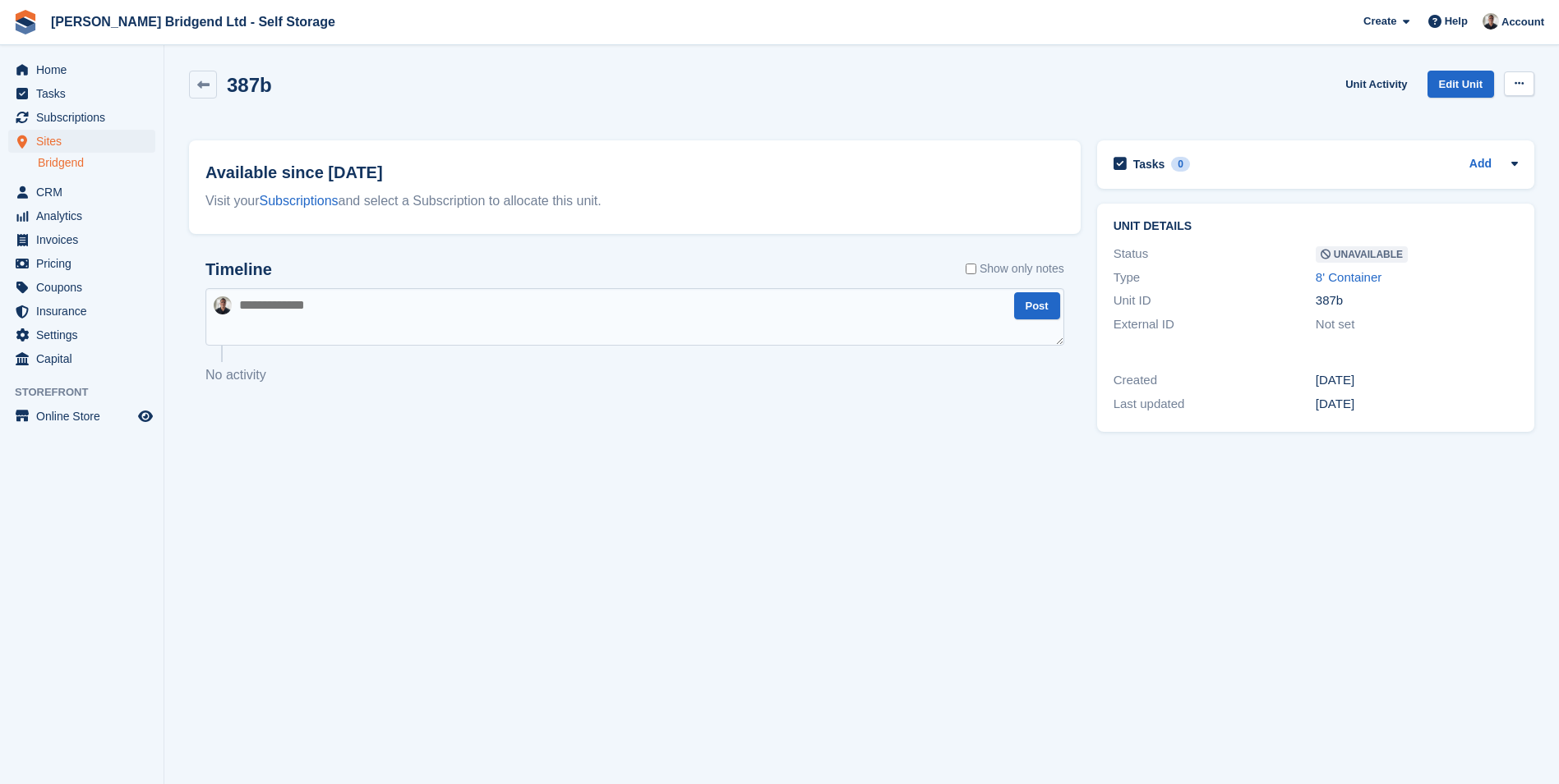
click at [1517, 83] on icon at bounding box center [1519, 83] width 9 height 11
click at [1470, 113] on p "Make Available" at bounding box center [1455, 116] width 143 height 22
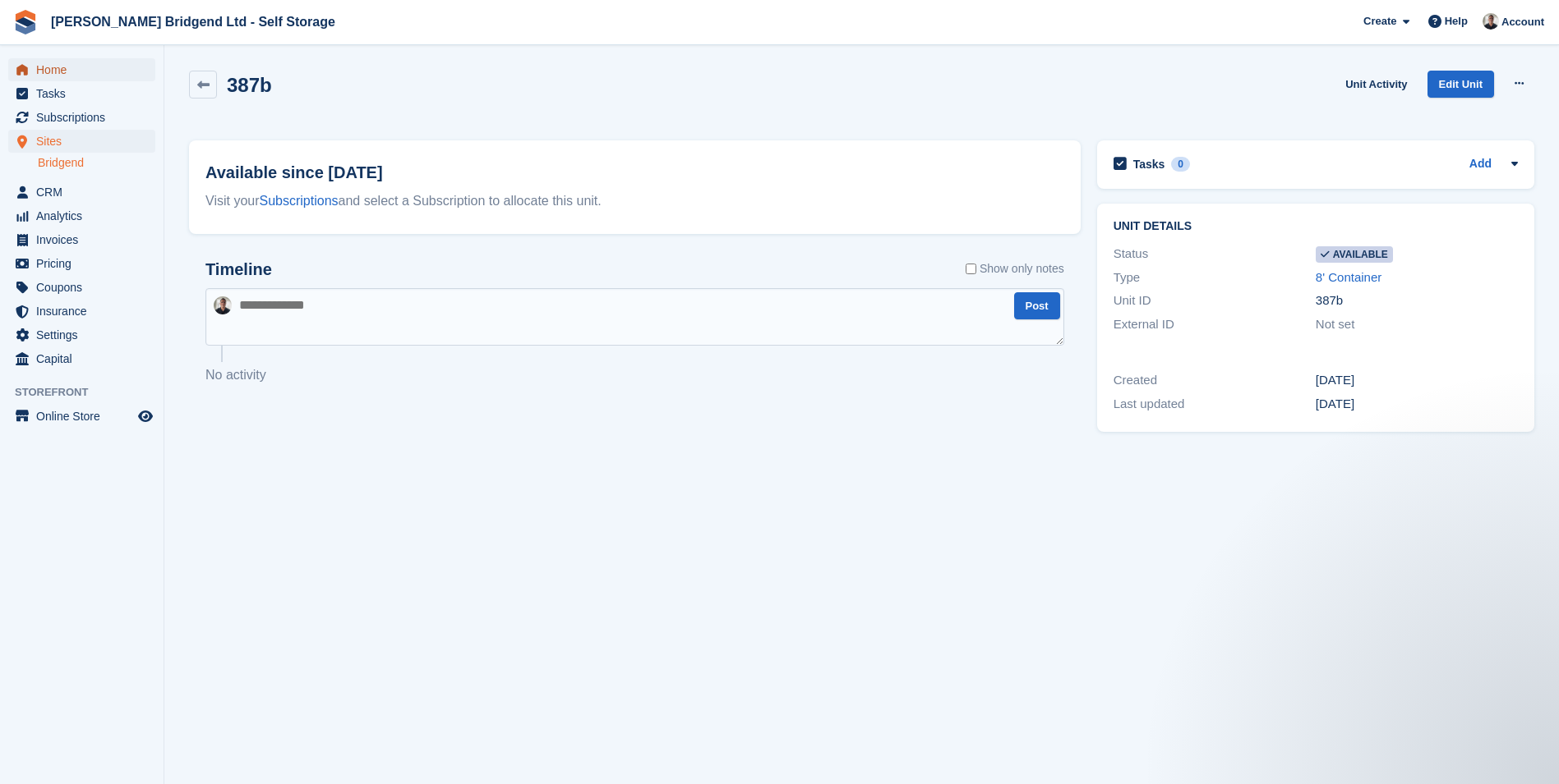
click at [65, 68] on span "Home" at bounding box center [85, 70] width 99 height 23
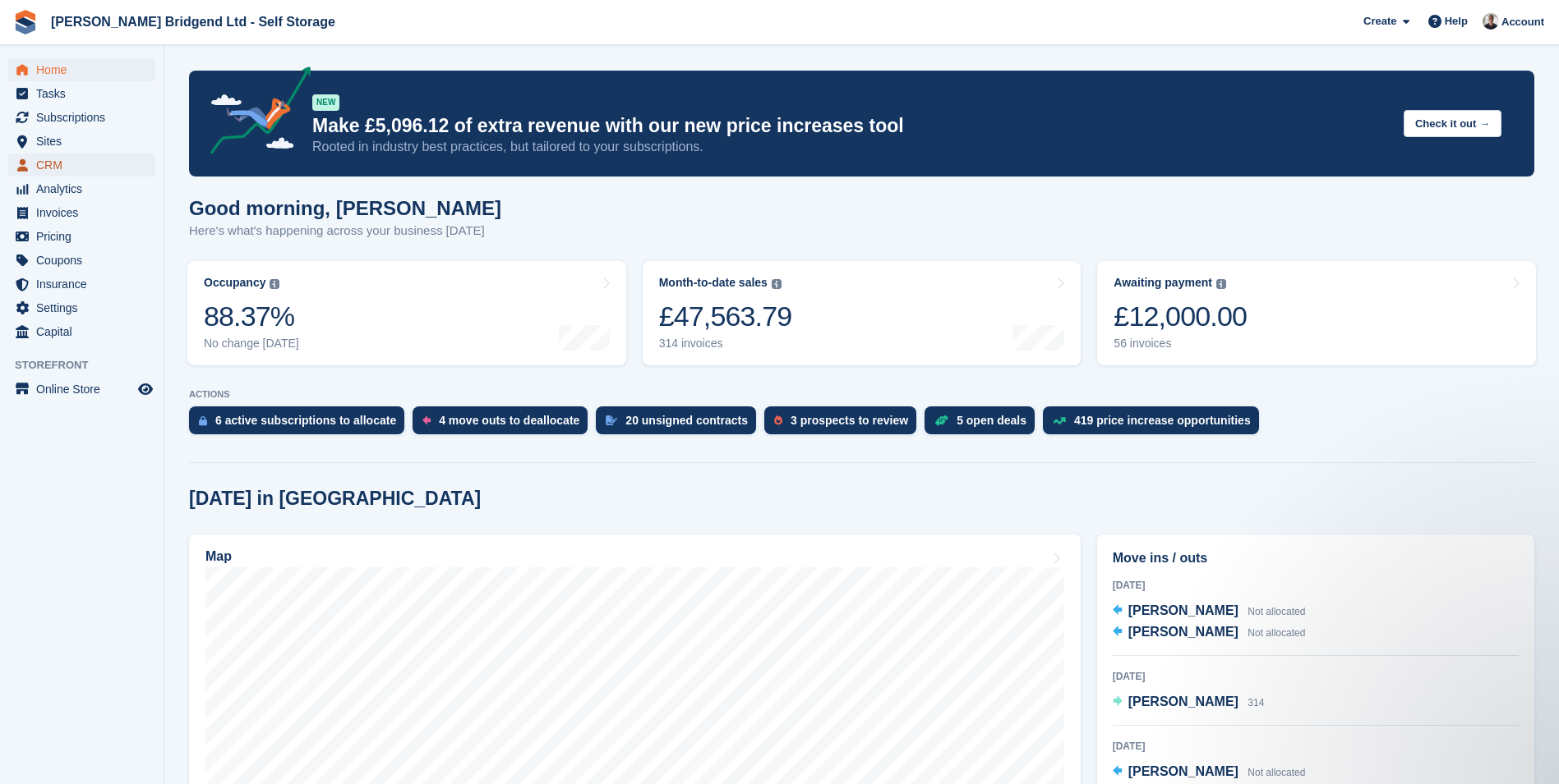
click at [111, 161] on span "CRM" at bounding box center [85, 165] width 99 height 23
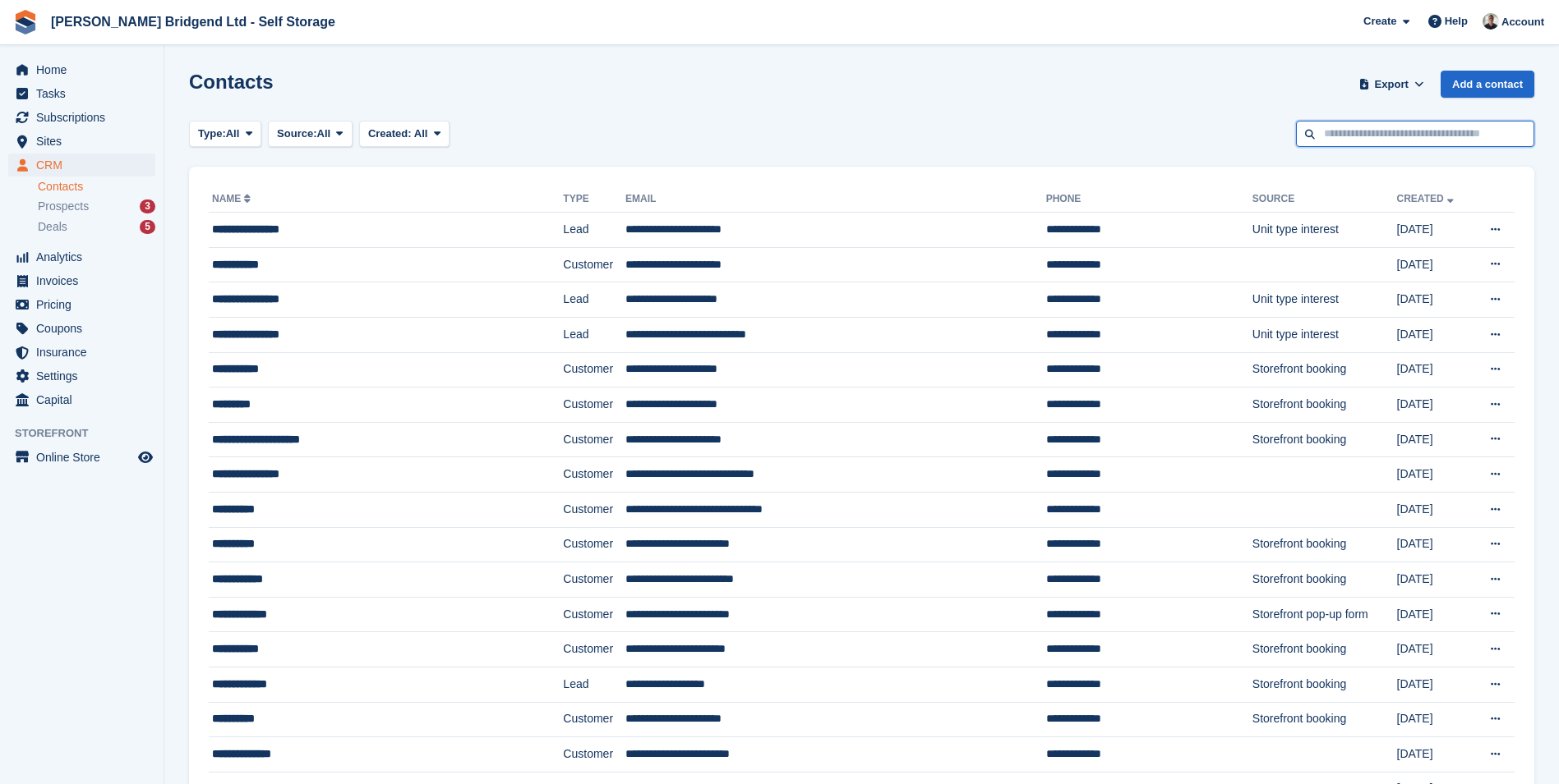
click at [1376, 136] on input "text" at bounding box center [1414, 135] width 238 height 27
type input "***"
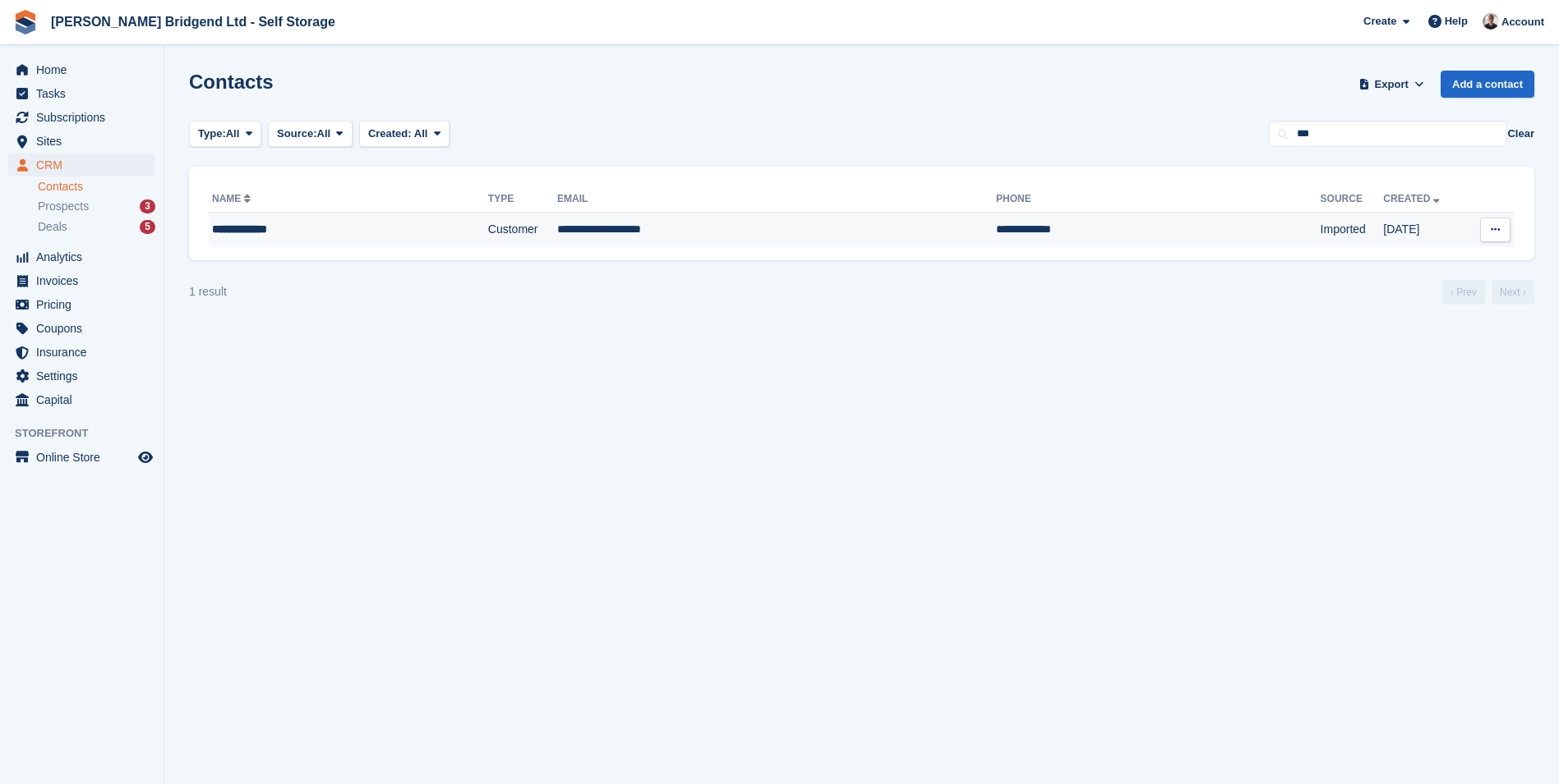
click at [373, 229] on div "**********" at bounding box center [311, 229] width 198 height 17
